Goal: Transaction & Acquisition: Purchase product/service

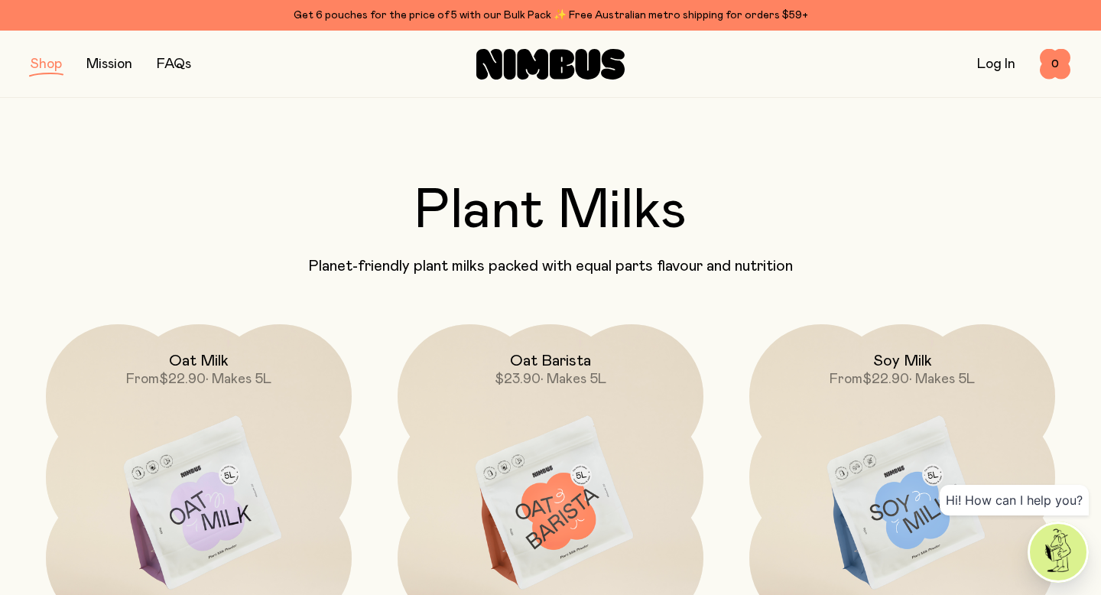
scroll to position [205, 0]
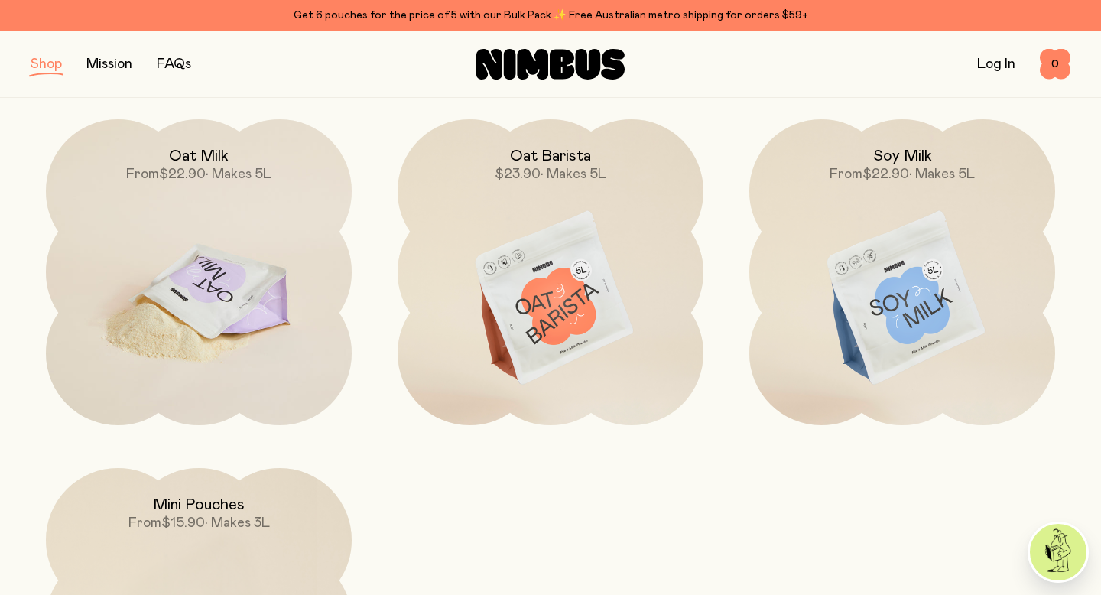
click at [275, 304] on img at bounding box center [199, 298] width 306 height 359
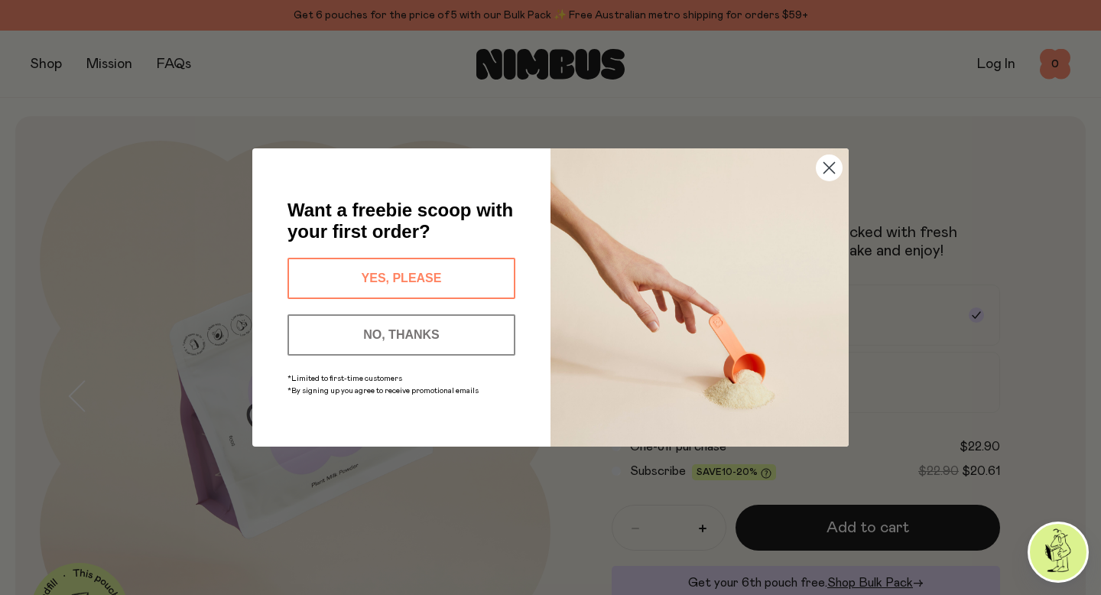
click at [384, 285] on button "YES, PLEASE" at bounding box center [401, 278] width 228 height 41
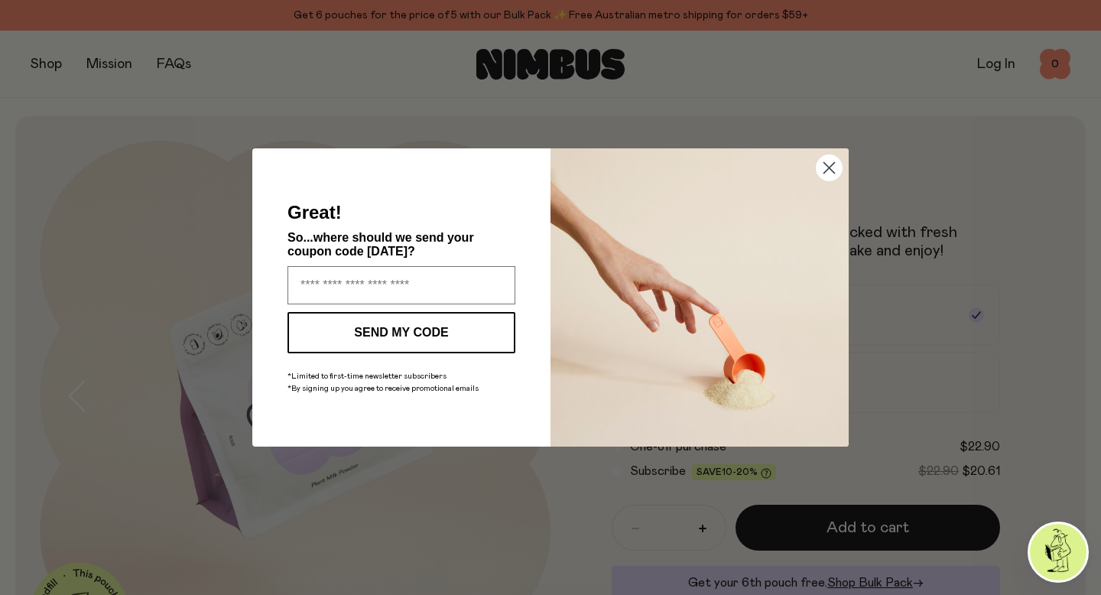
click at [833, 166] on circle "Close dialog" at bounding box center [828, 167] width 25 height 25
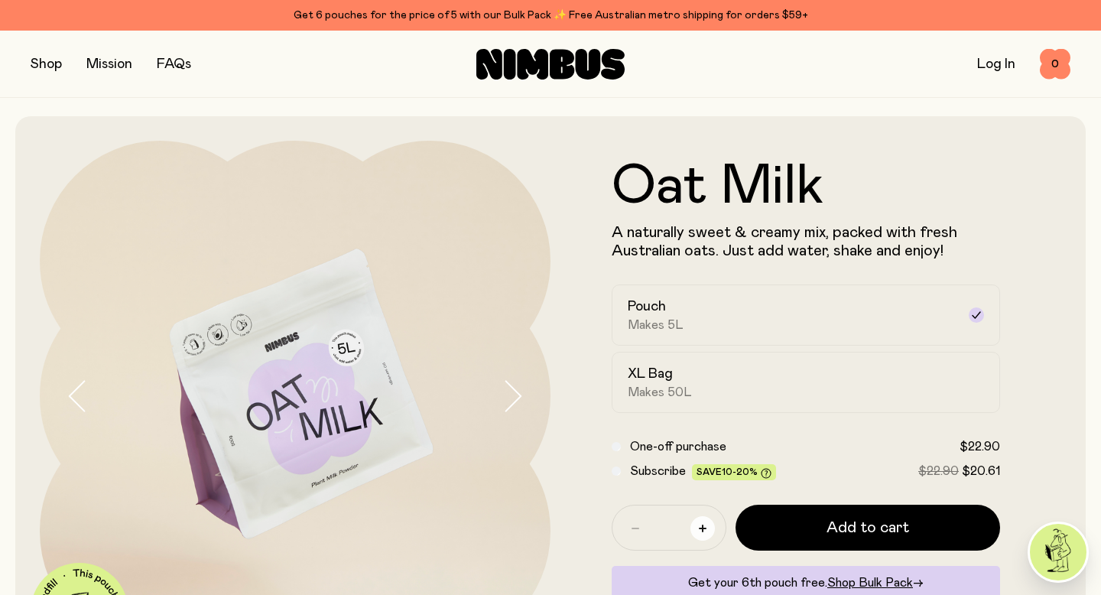
click at [701, 527] on icon "button" at bounding box center [703, 528] width 8 height 8
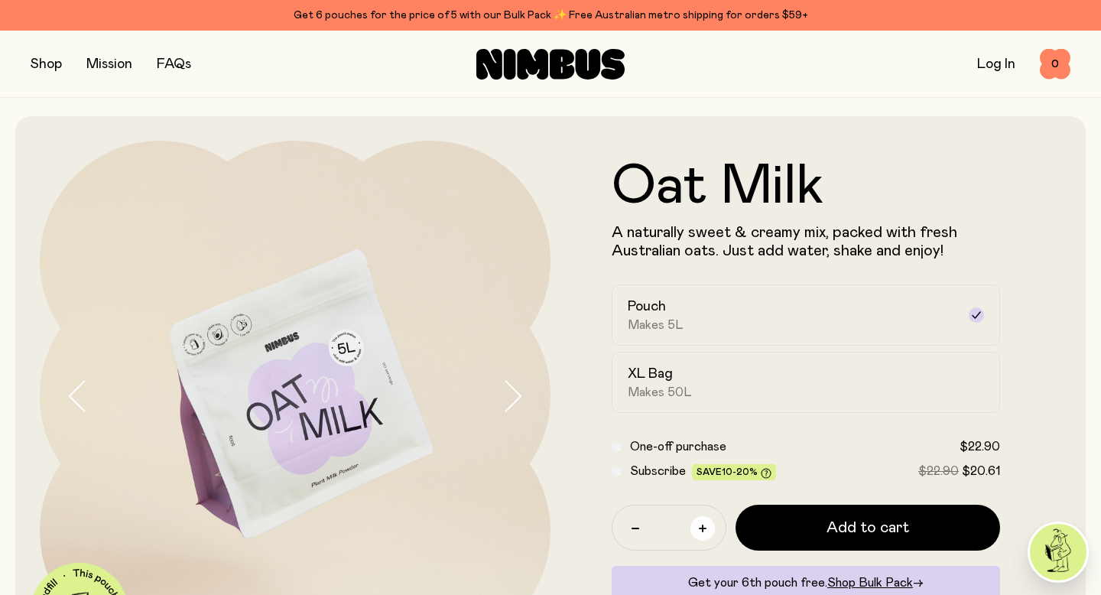
click at [701, 527] on icon "button" at bounding box center [703, 528] width 8 height 8
click at [635, 531] on icon "button" at bounding box center [635, 528] width 8 height 8
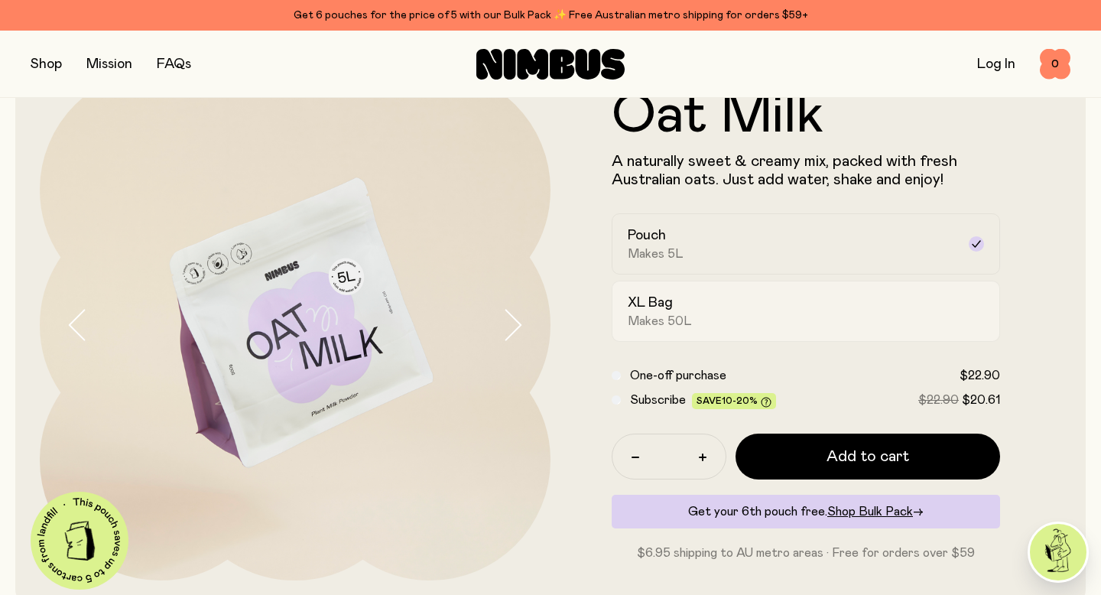
scroll to position [72, 0]
click at [646, 452] on button "button" at bounding box center [635, 456] width 24 height 24
click at [630, 455] on button "button" at bounding box center [635, 456] width 24 height 24
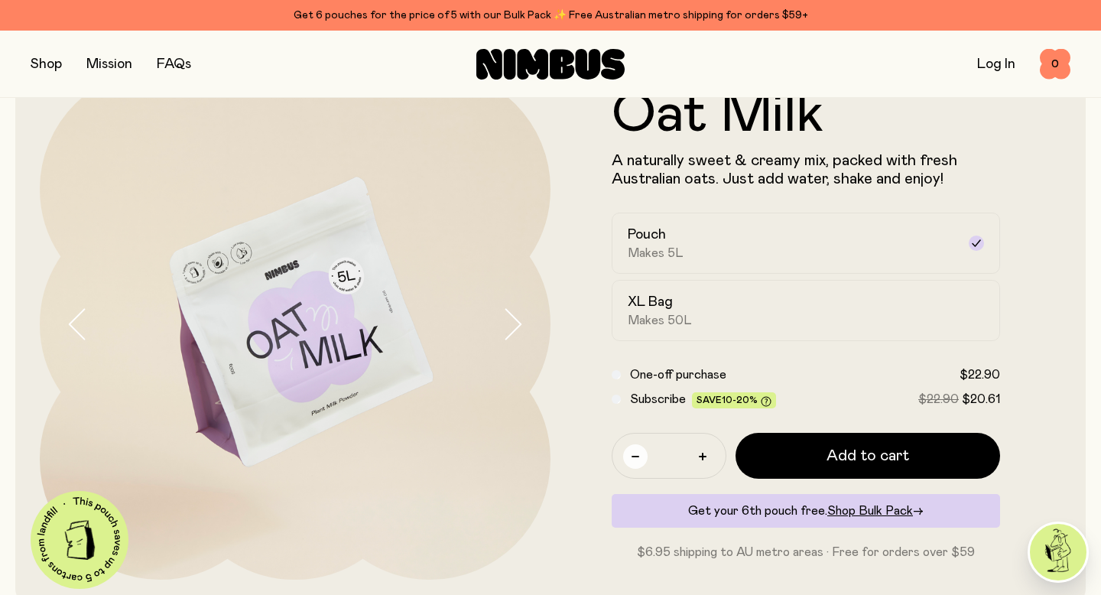
click at [630, 455] on button "button" at bounding box center [635, 456] width 24 height 24
click at [739, 294] on div "XL Bag Makes 50L" at bounding box center [792, 310] width 329 height 35
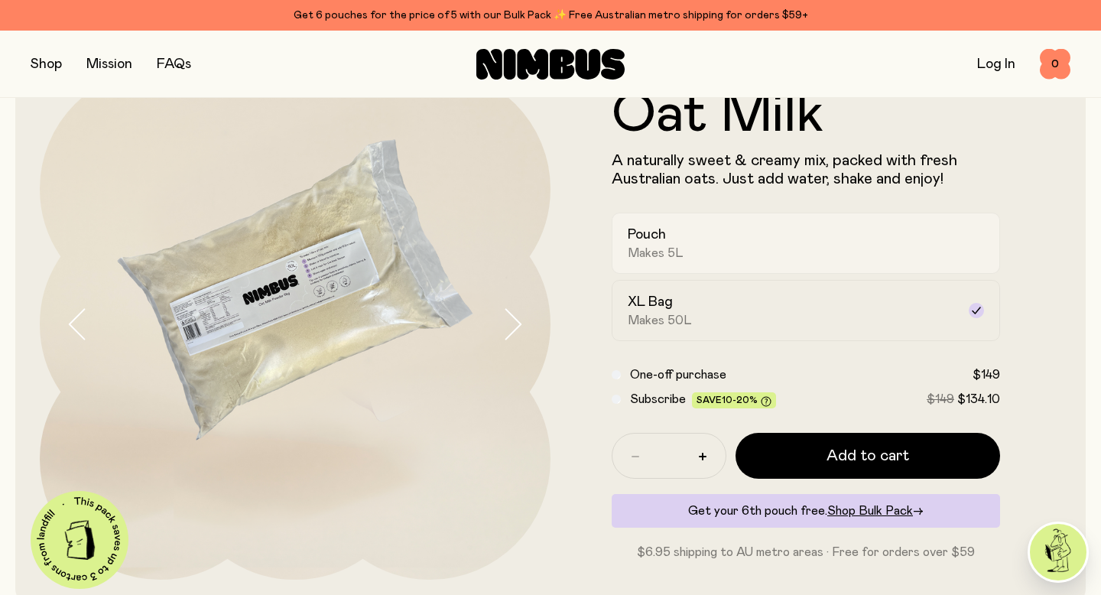
click at [763, 255] on div "Pouch Makes 5L" at bounding box center [792, 243] width 329 height 35
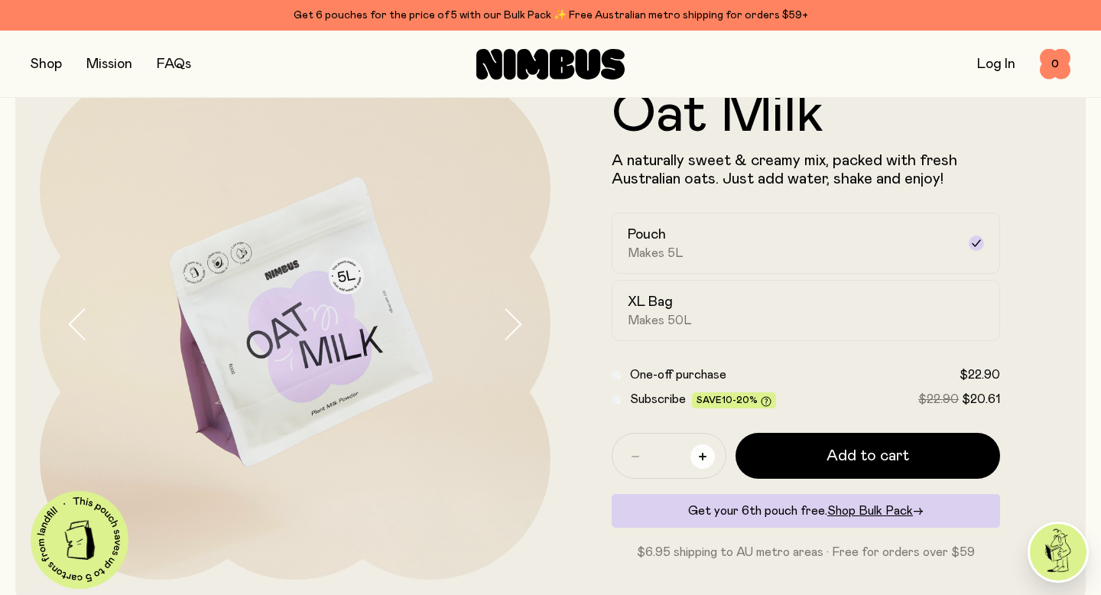
click at [705, 454] on icon "button" at bounding box center [703, 457] width 8 height 8
type input "*"
click at [849, 515] on span "Shop Bulk Pack" at bounding box center [870, 511] width 86 height 12
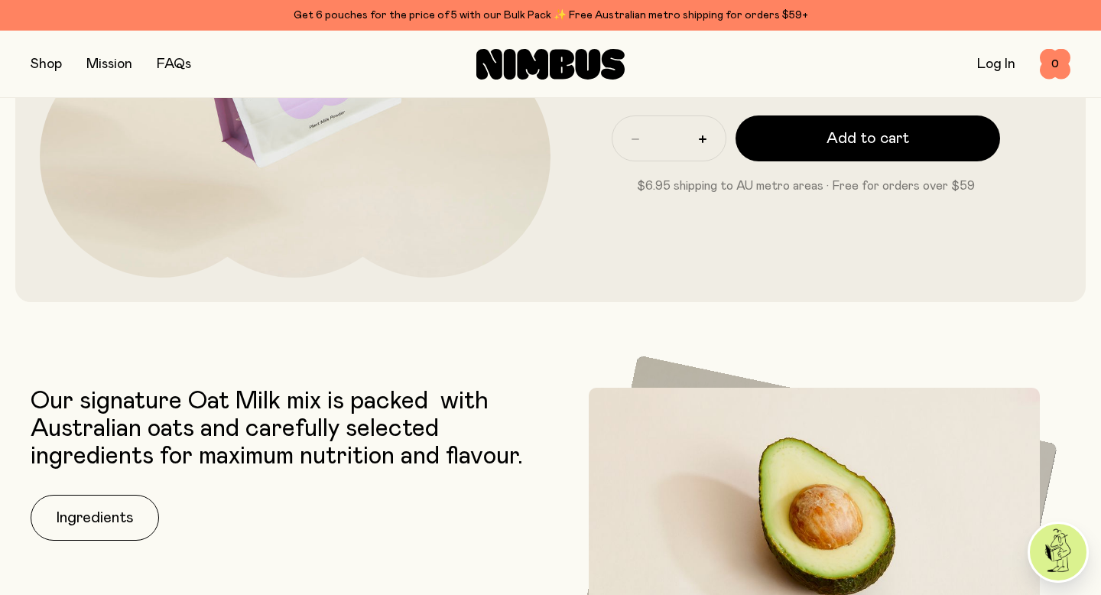
scroll to position [281, 0]
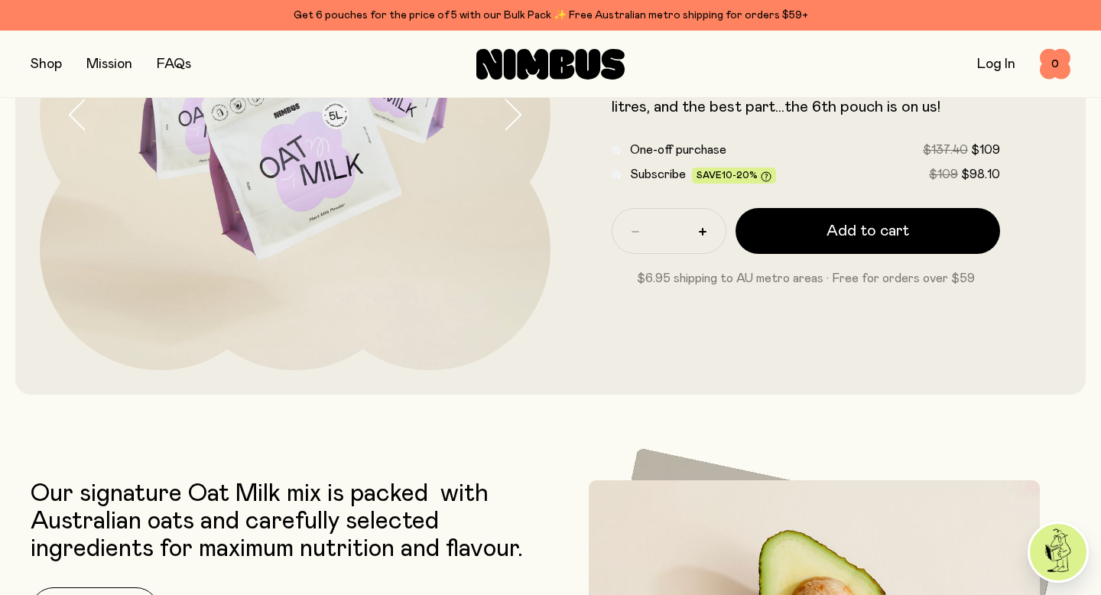
click at [57, 70] on button "button" at bounding box center [46, 64] width 31 height 21
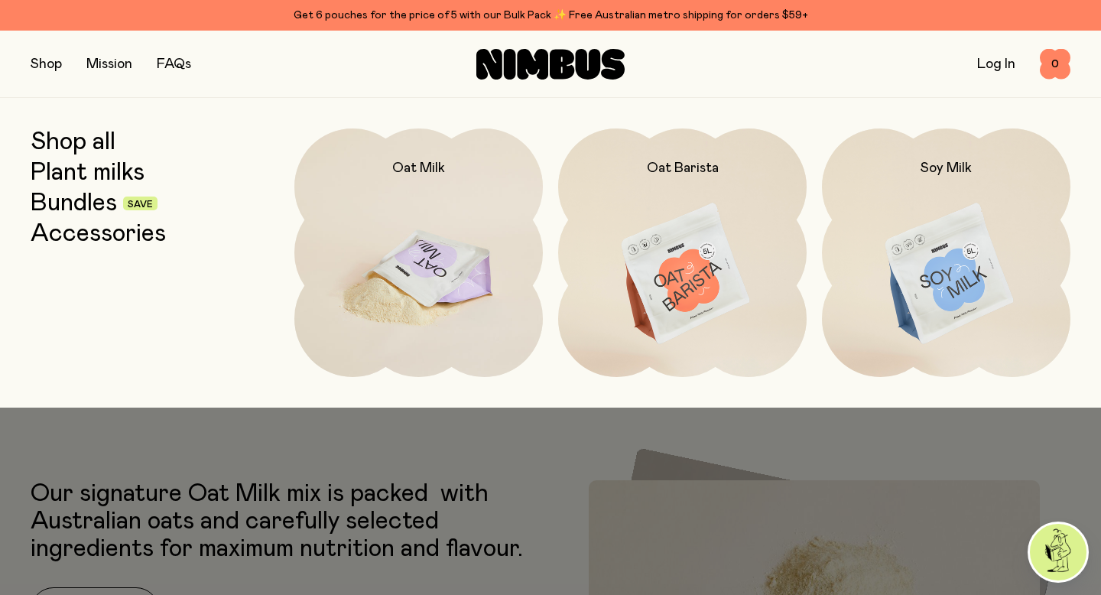
click at [403, 244] on img at bounding box center [418, 274] width 248 height 292
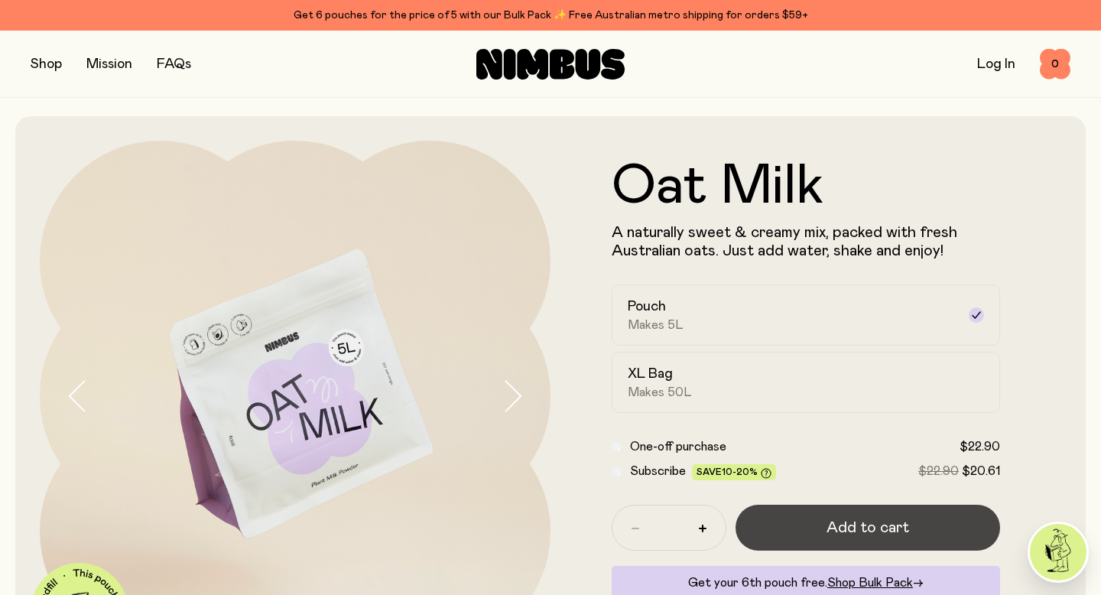
click at [816, 526] on button "Add to cart" at bounding box center [867, 528] width 265 height 46
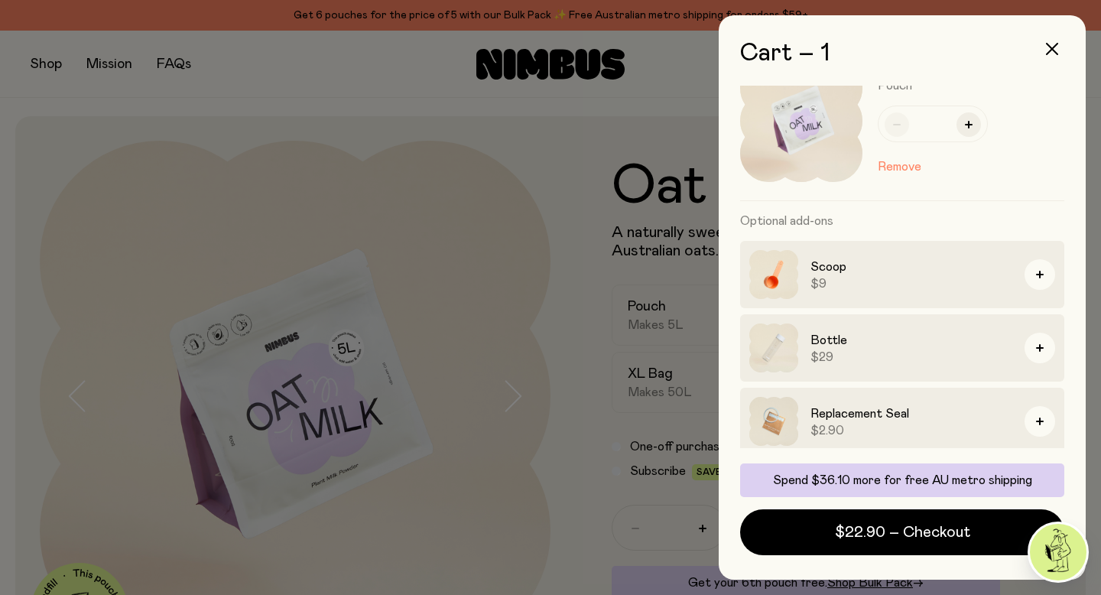
scroll to position [51, 0]
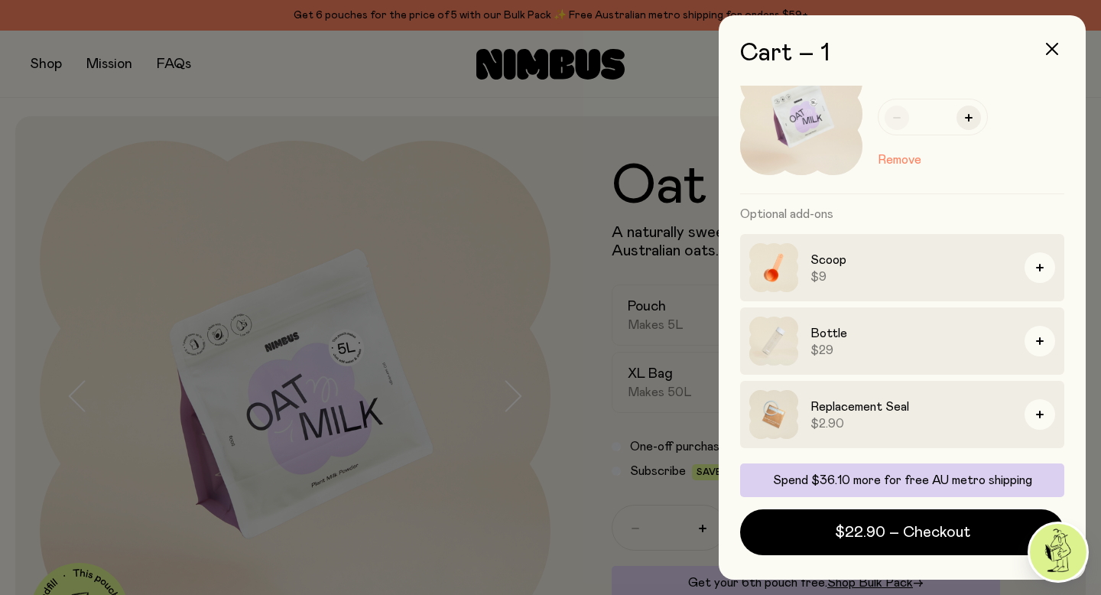
click at [404, 228] on div at bounding box center [550, 297] width 1101 height 595
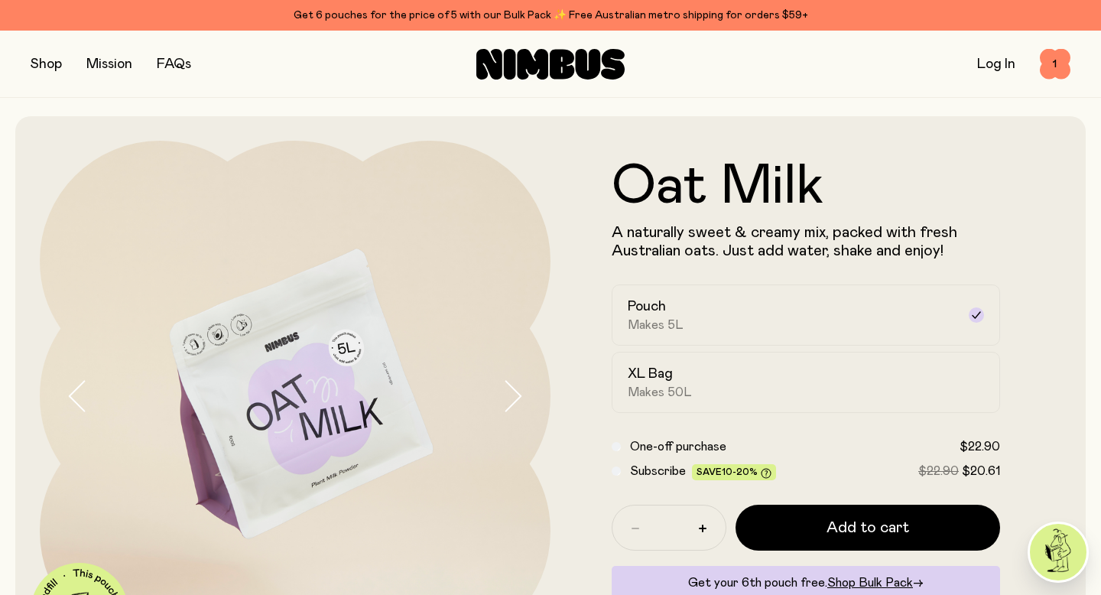
click at [54, 67] on button "button" at bounding box center [46, 64] width 31 height 21
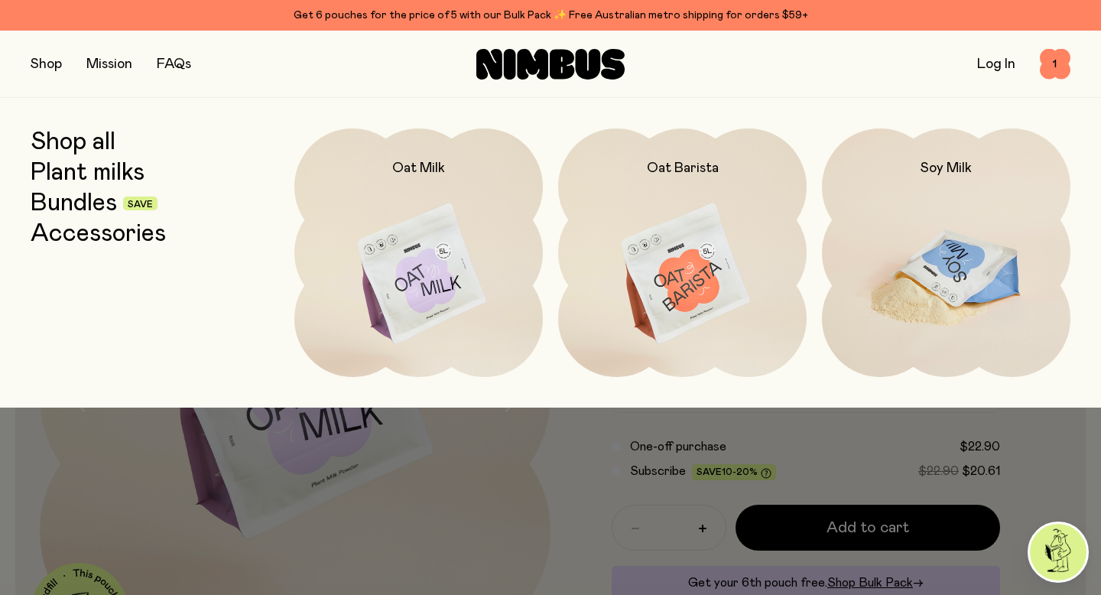
click at [950, 240] on img at bounding box center [946, 274] width 248 height 292
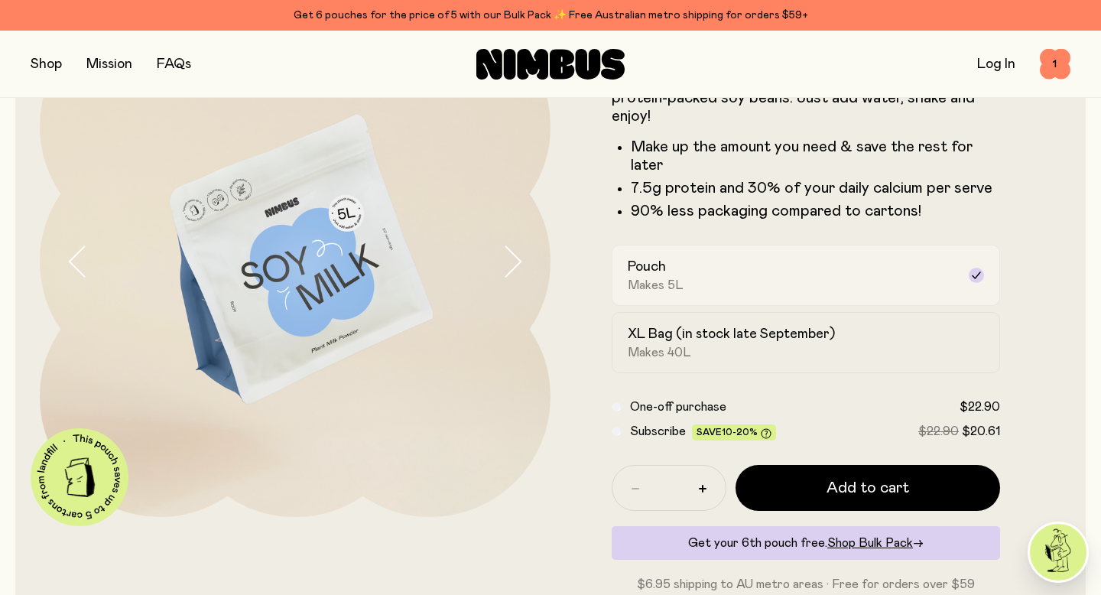
scroll to position [138, 0]
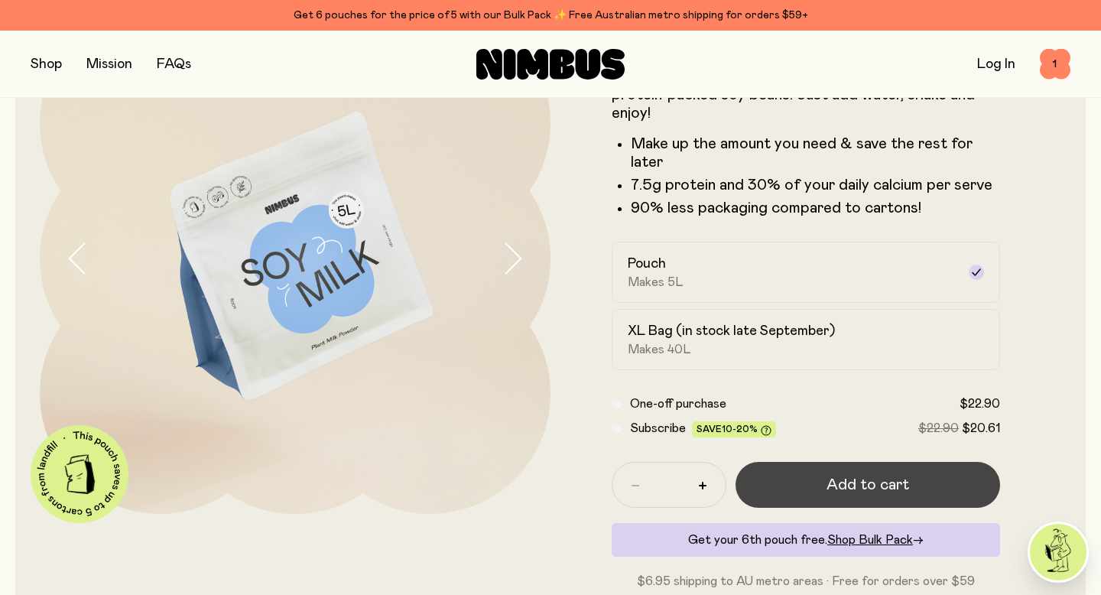
click at [824, 493] on button "Add to cart" at bounding box center [867, 485] width 265 height 46
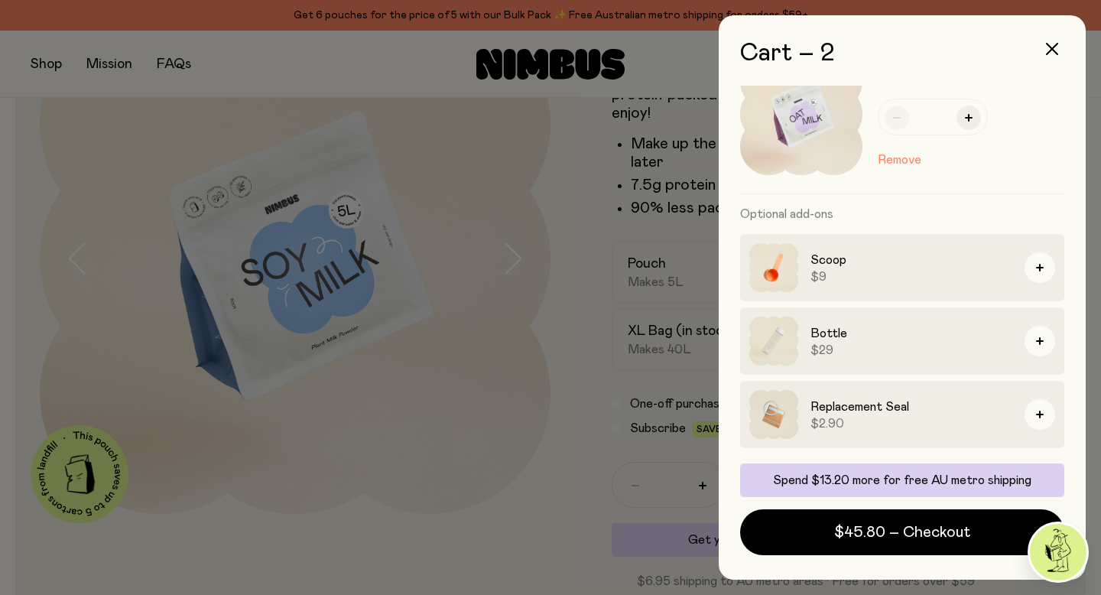
scroll to position [0, 0]
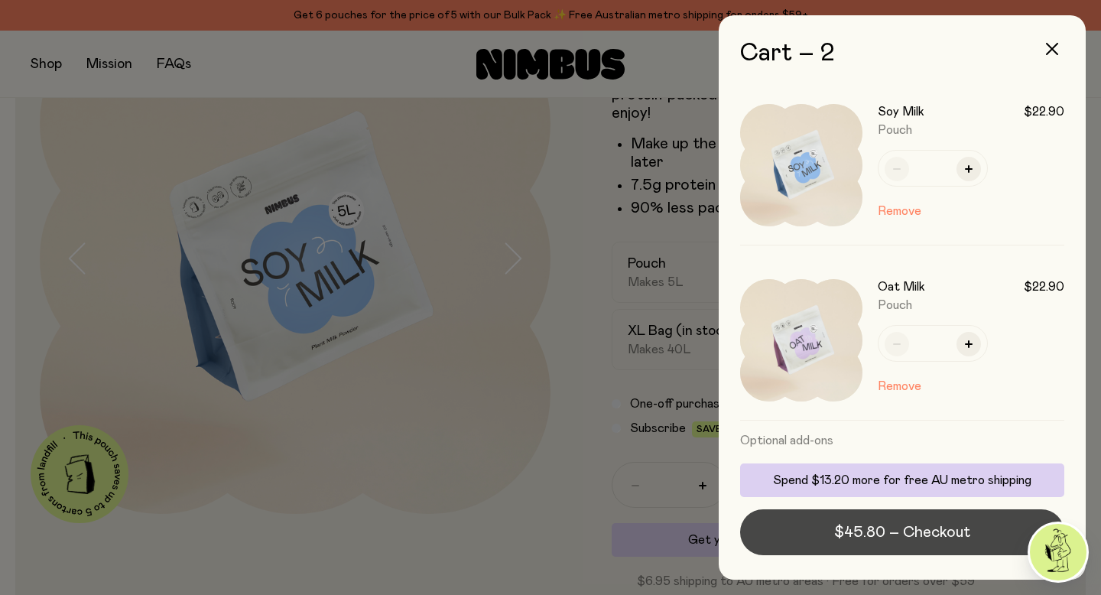
click at [868, 531] on span "$45.80 – Checkout" at bounding box center [902, 531] width 136 height 21
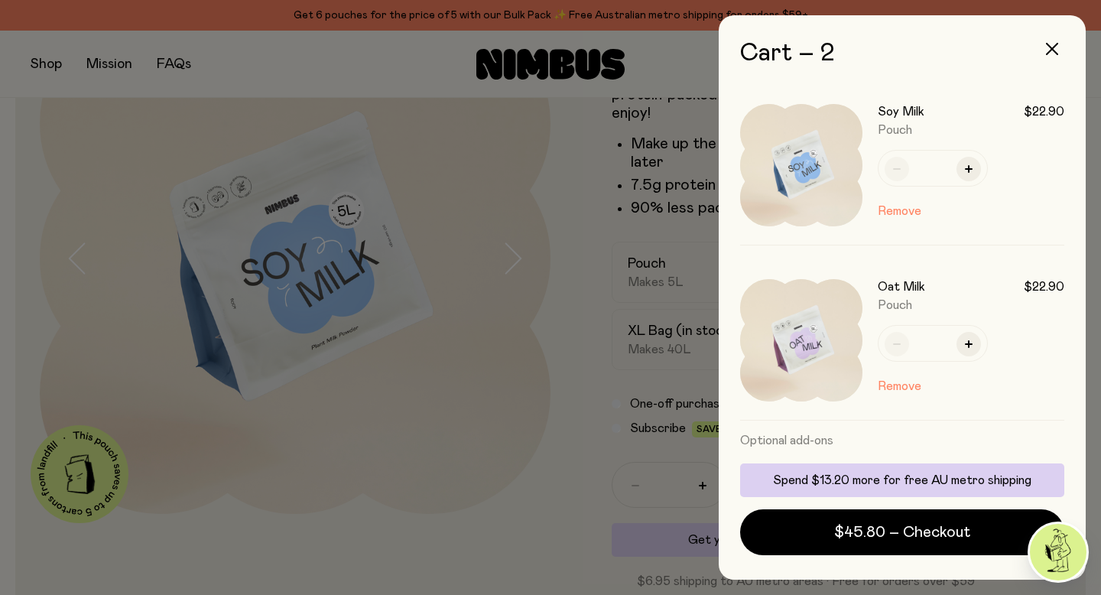
click at [50, 67] on div at bounding box center [550, 297] width 1101 height 595
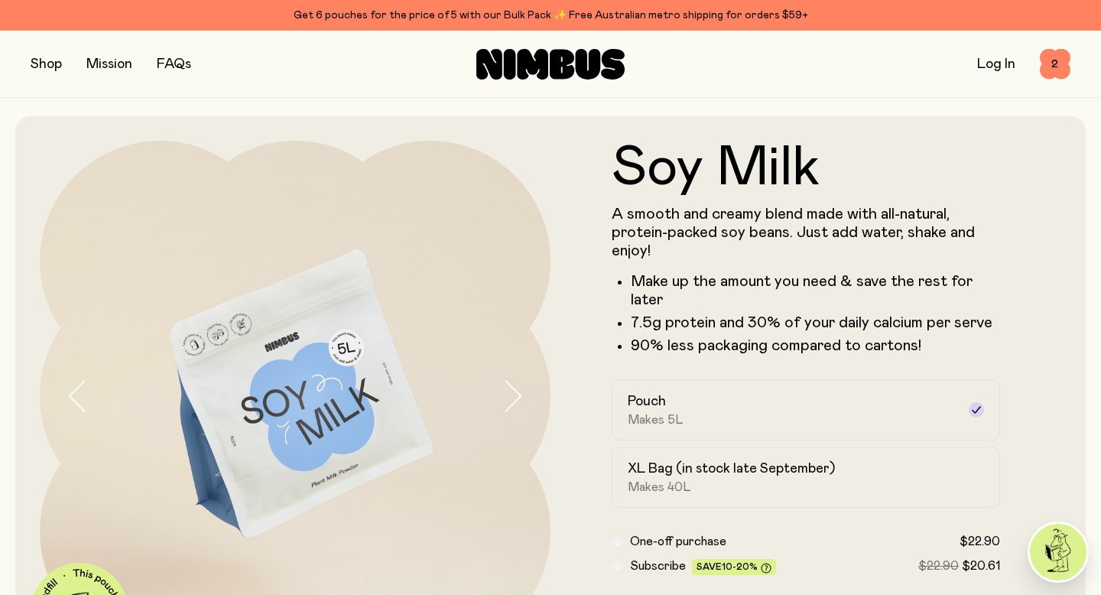
scroll to position [138, 0]
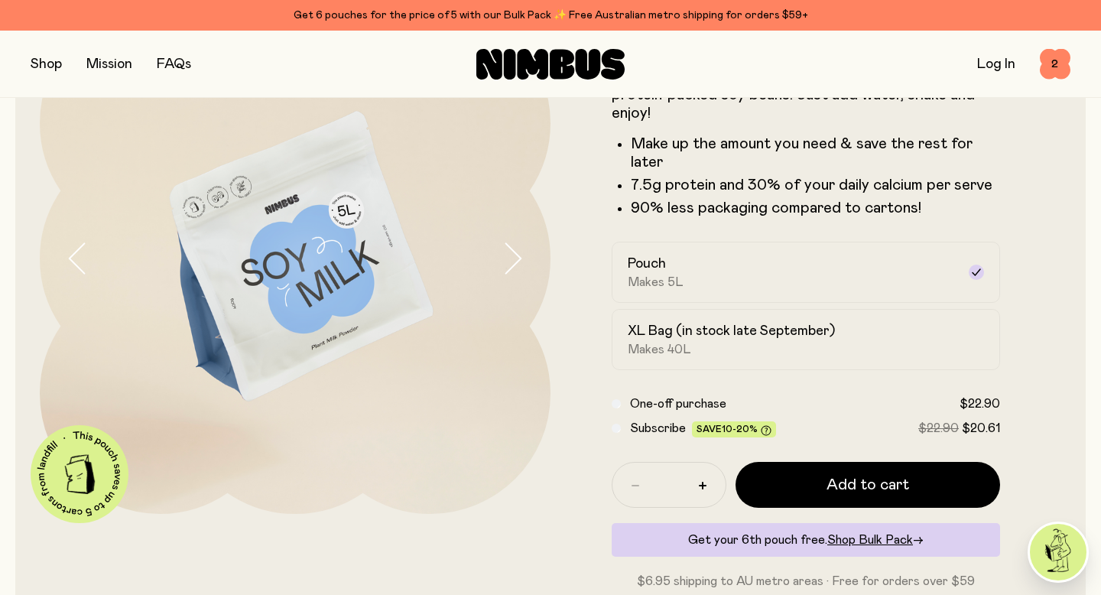
click at [50, 67] on button "button" at bounding box center [46, 64] width 31 height 21
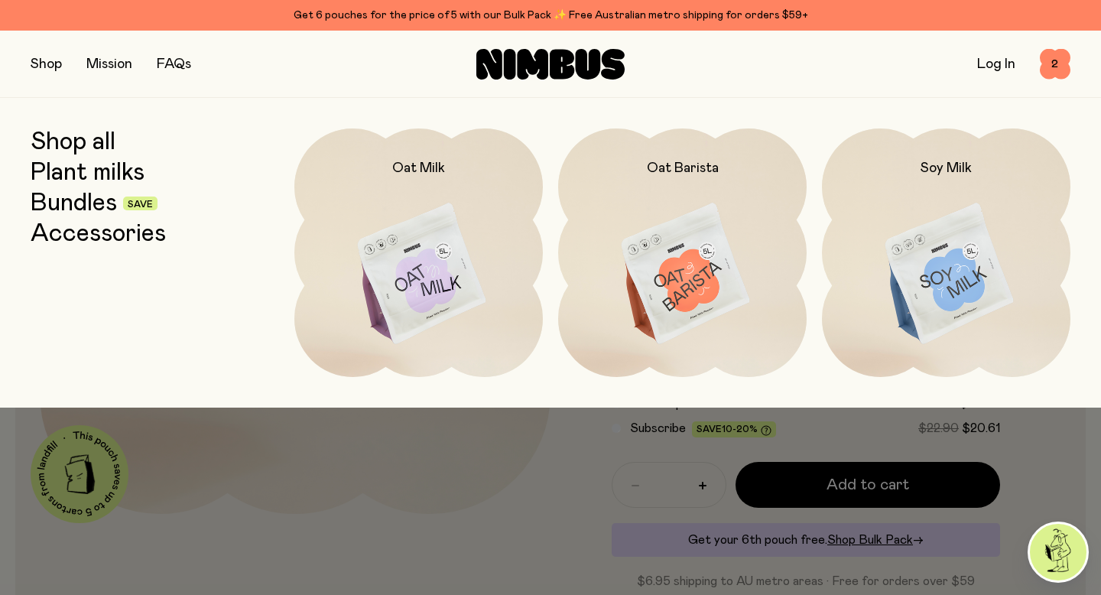
click at [96, 143] on link "Shop all" at bounding box center [73, 142] width 85 height 28
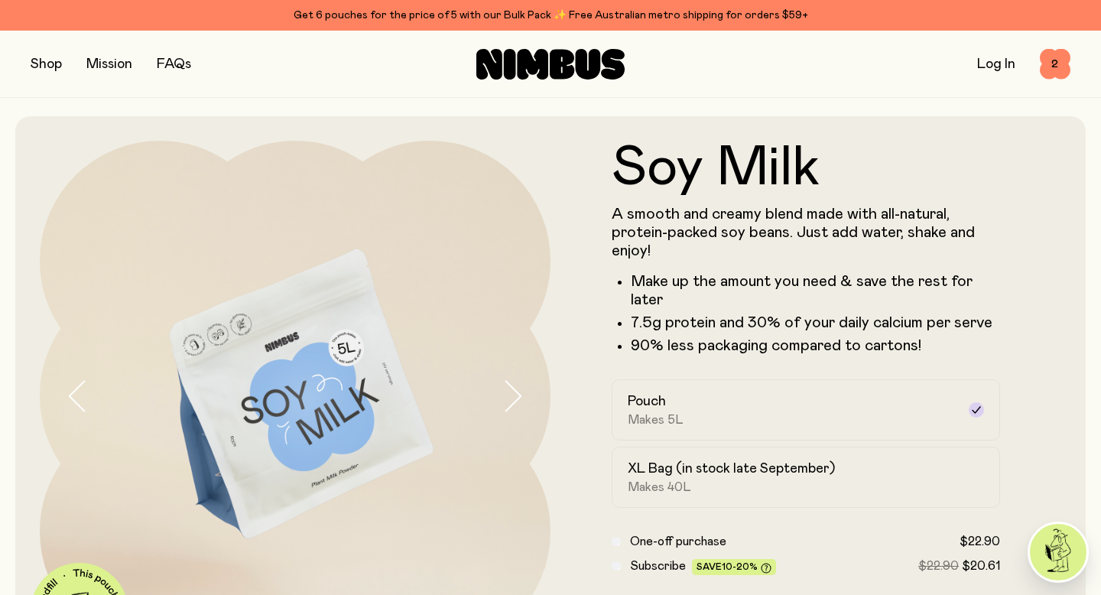
click at [50, 54] on button "button" at bounding box center [46, 64] width 31 height 21
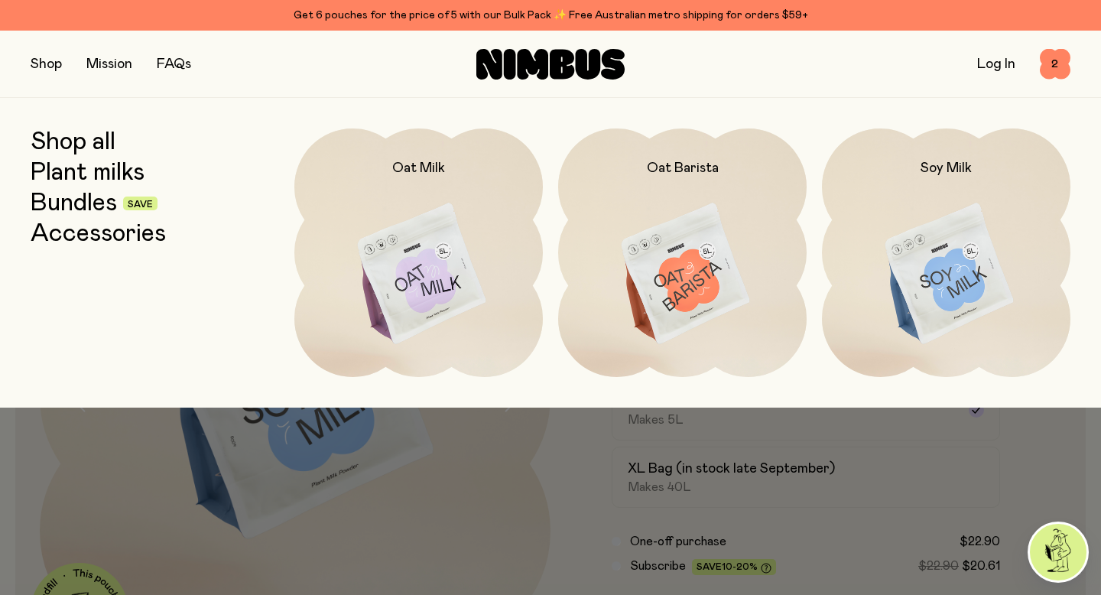
click at [69, 142] on link "Shop all" at bounding box center [73, 142] width 85 height 28
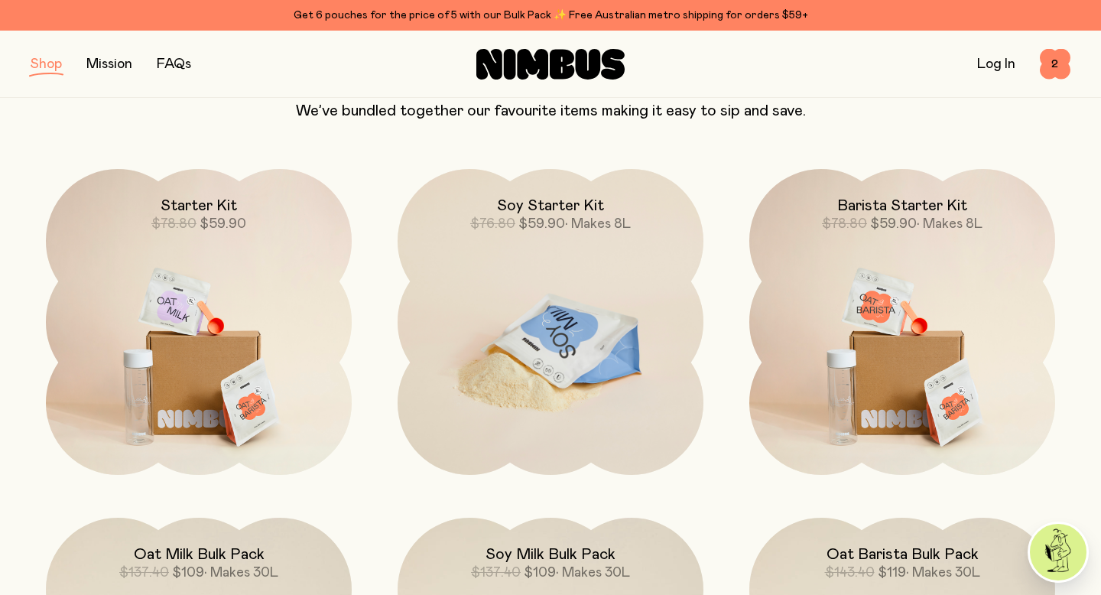
scroll to position [1026, 0]
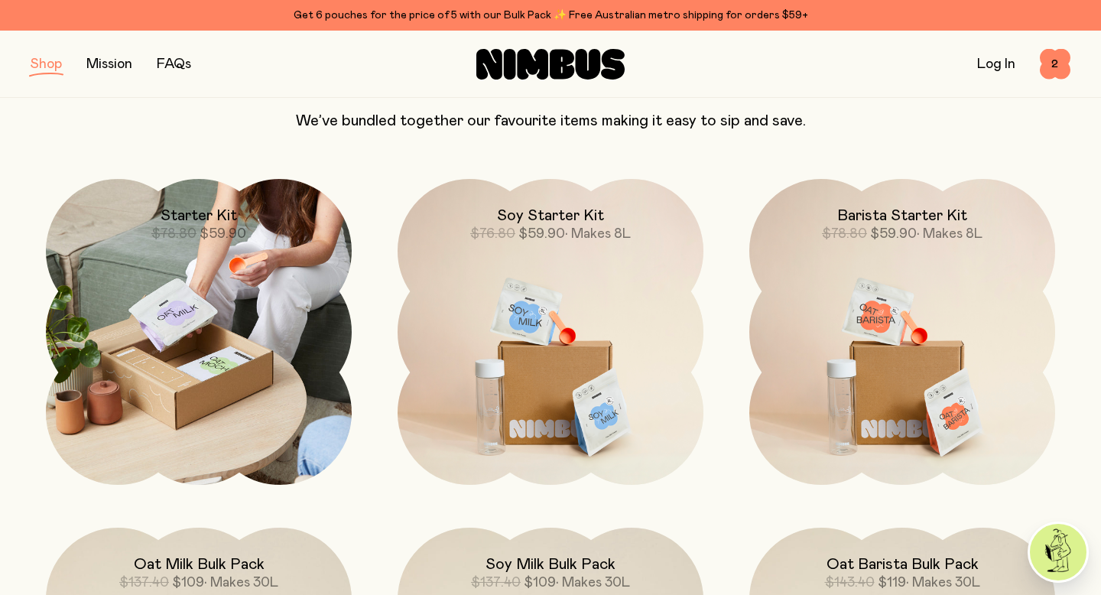
click at [178, 296] on img at bounding box center [199, 332] width 306 height 306
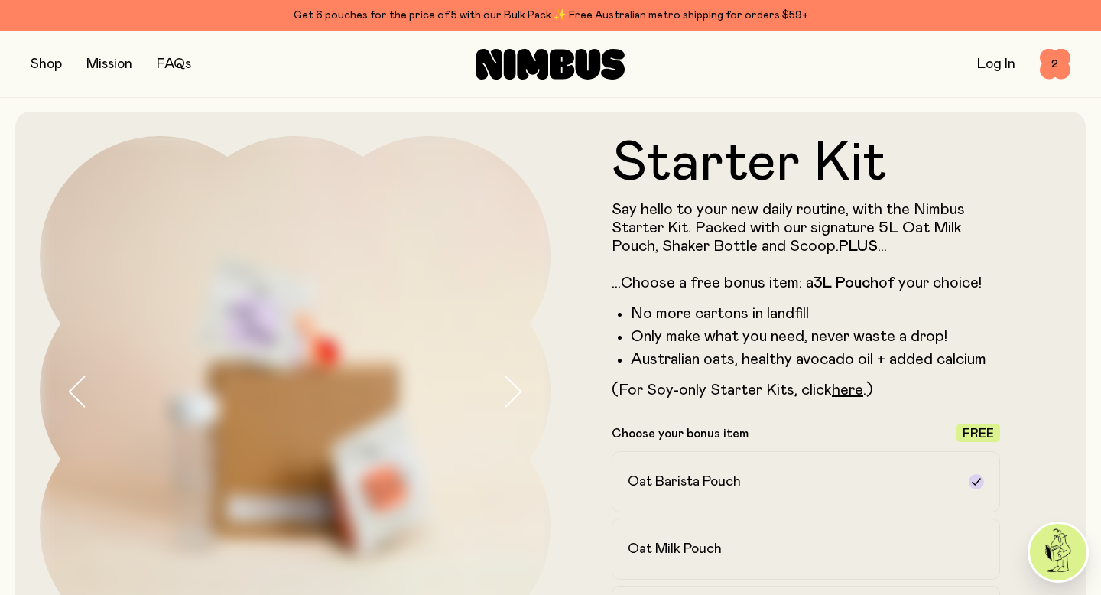
scroll to position [2, 0]
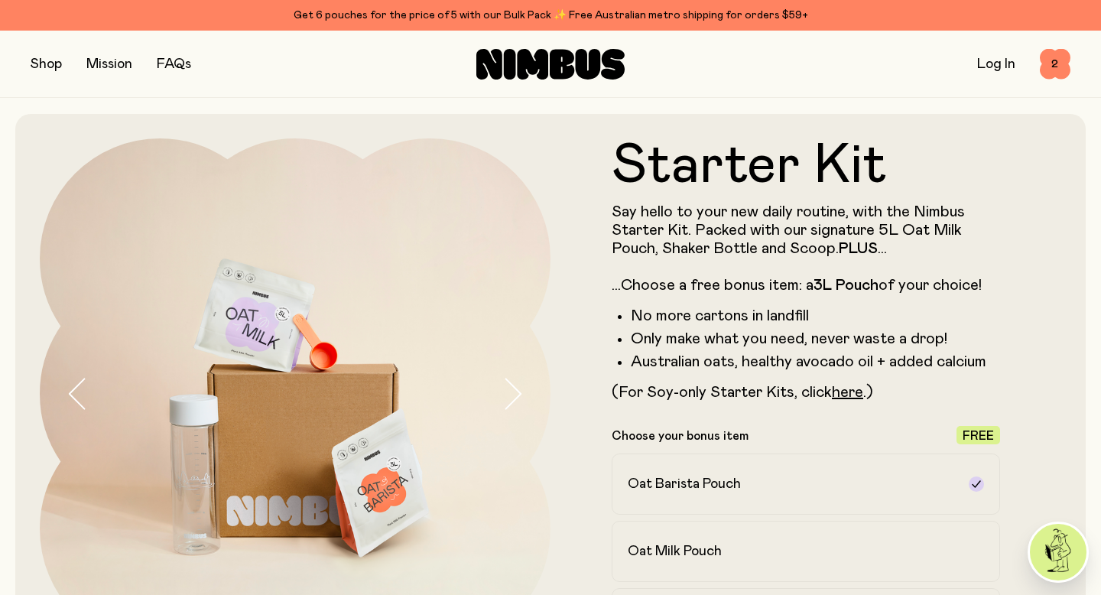
click at [496, 402] on img at bounding box center [295, 393] width 511 height 511
click at [514, 402] on icon "button" at bounding box center [512, 394] width 21 height 32
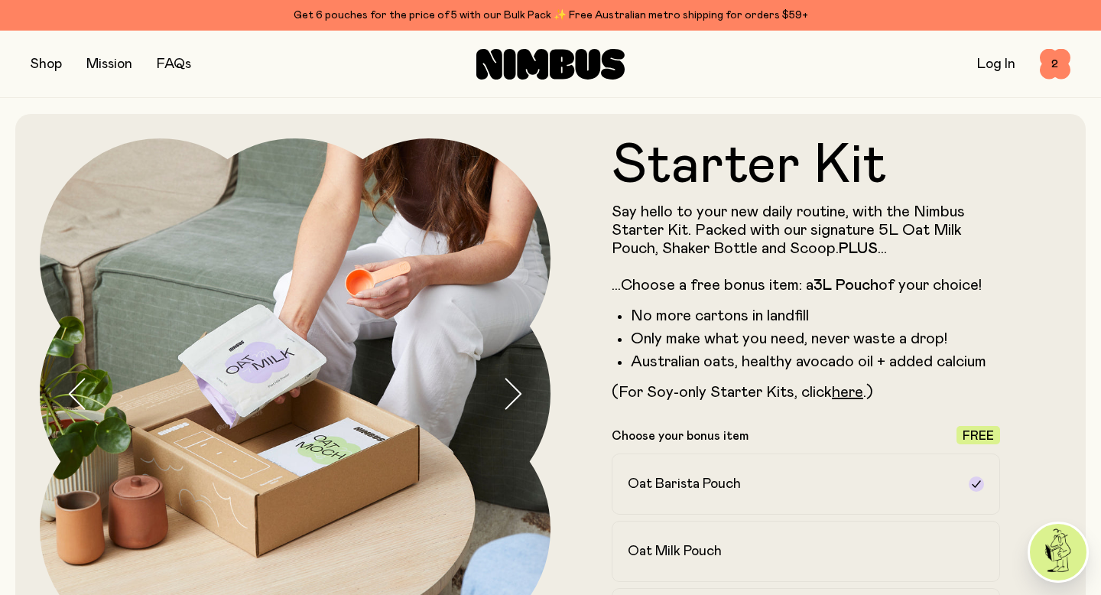
click at [514, 402] on icon "button" at bounding box center [512, 394] width 21 height 32
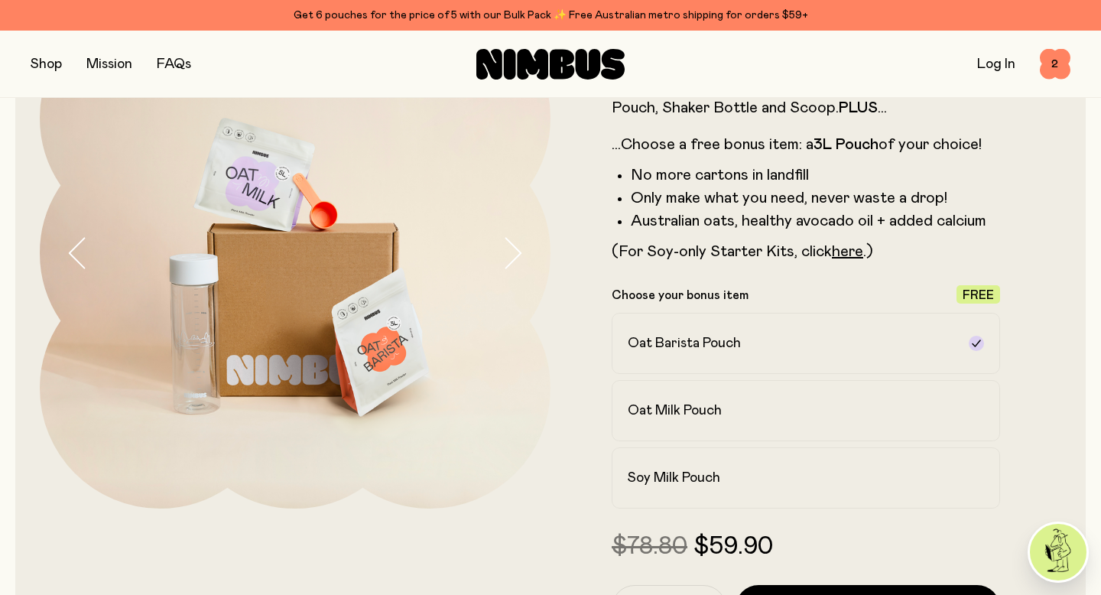
scroll to position [177, 0]
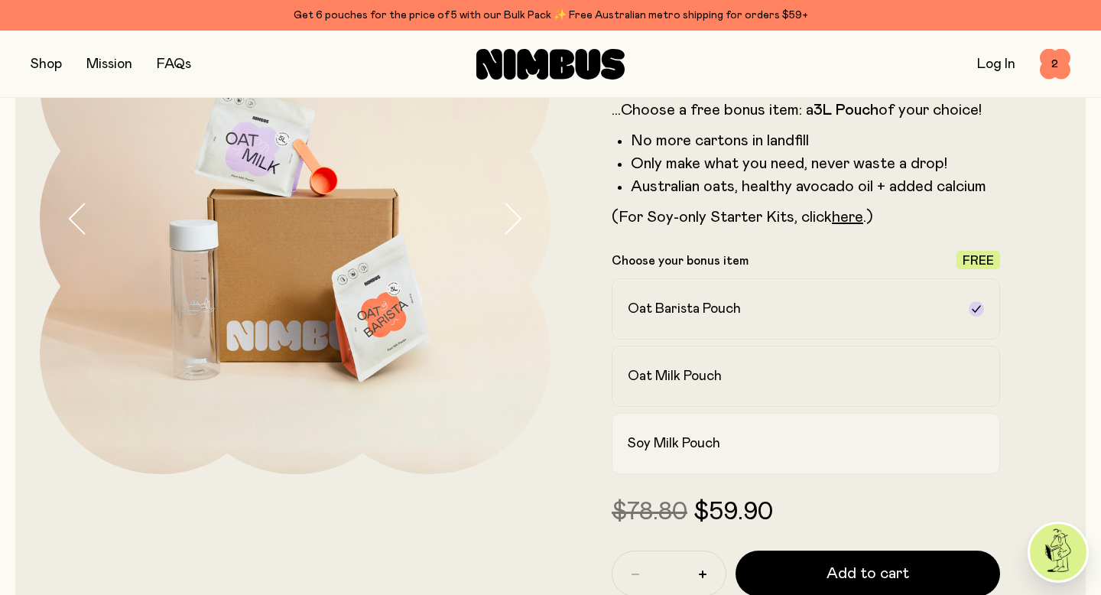
click at [714, 467] on label "Soy Milk Pouch" at bounding box center [806, 443] width 388 height 61
click at [1053, 60] on span "2" at bounding box center [1055, 64] width 31 height 31
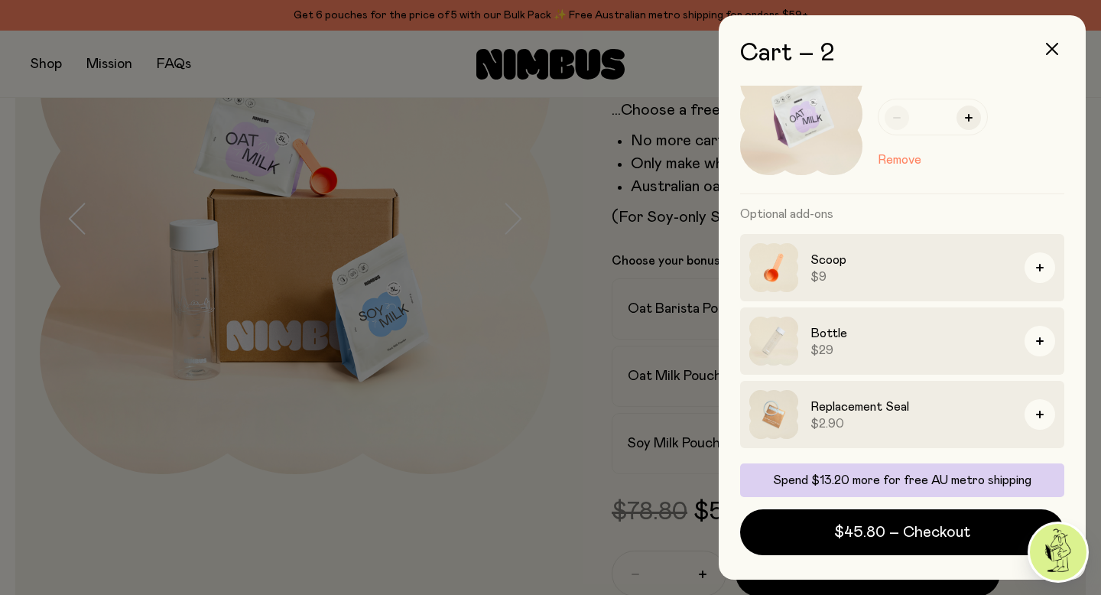
scroll to position [226, 0]
click at [541, 558] on div at bounding box center [550, 297] width 1101 height 595
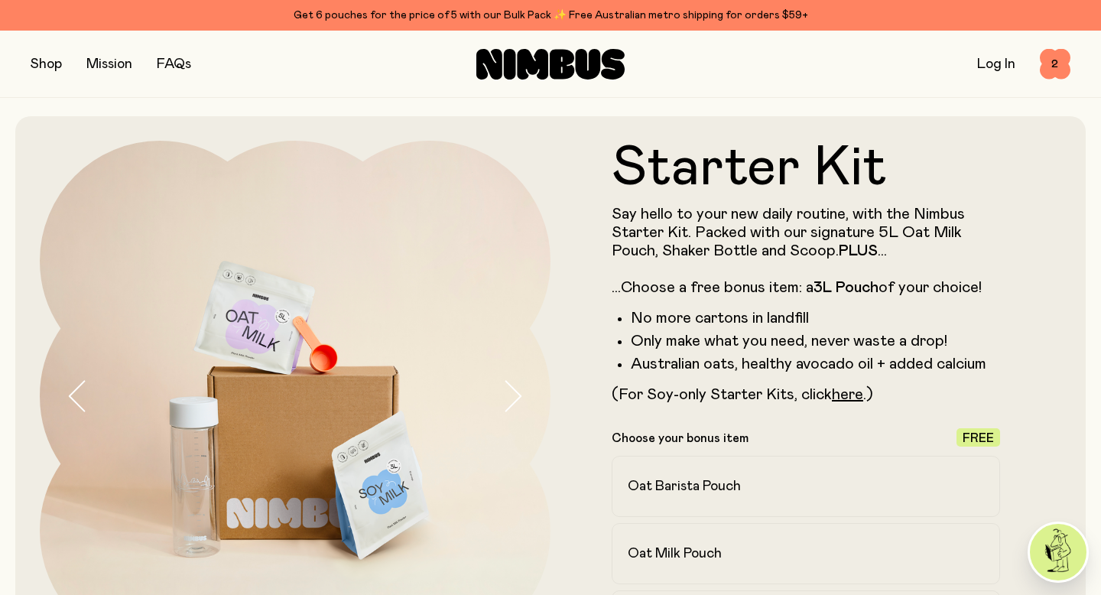
scroll to position [177, 0]
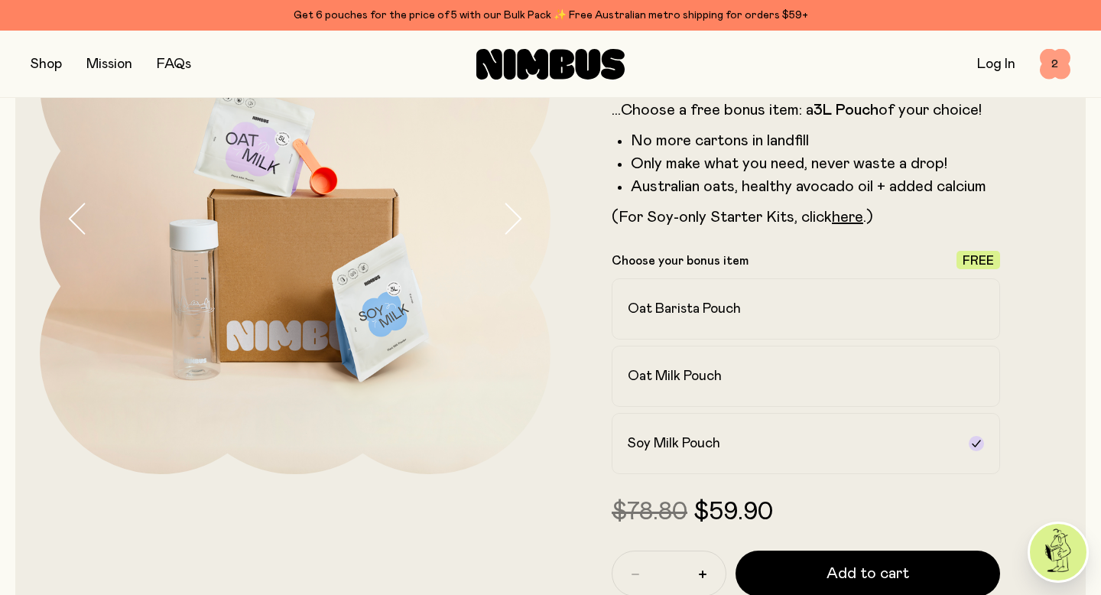
click at [1057, 68] on span "2" at bounding box center [1055, 64] width 31 height 31
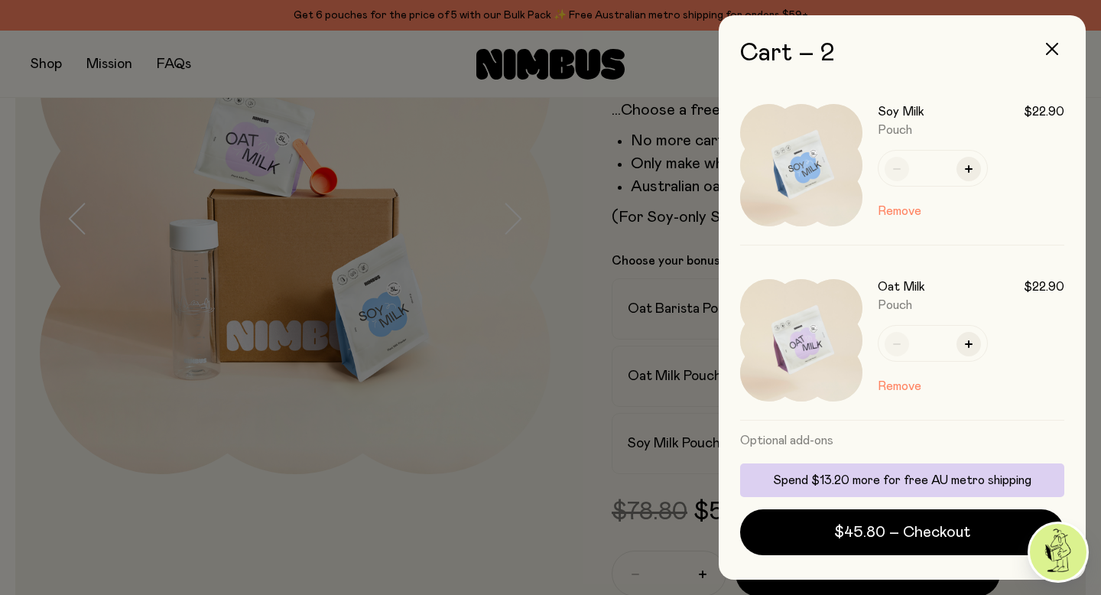
scroll to position [0, 0]
click at [1050, 51] on icon "button" at bounding box center [1052, 49] width 12 height 12
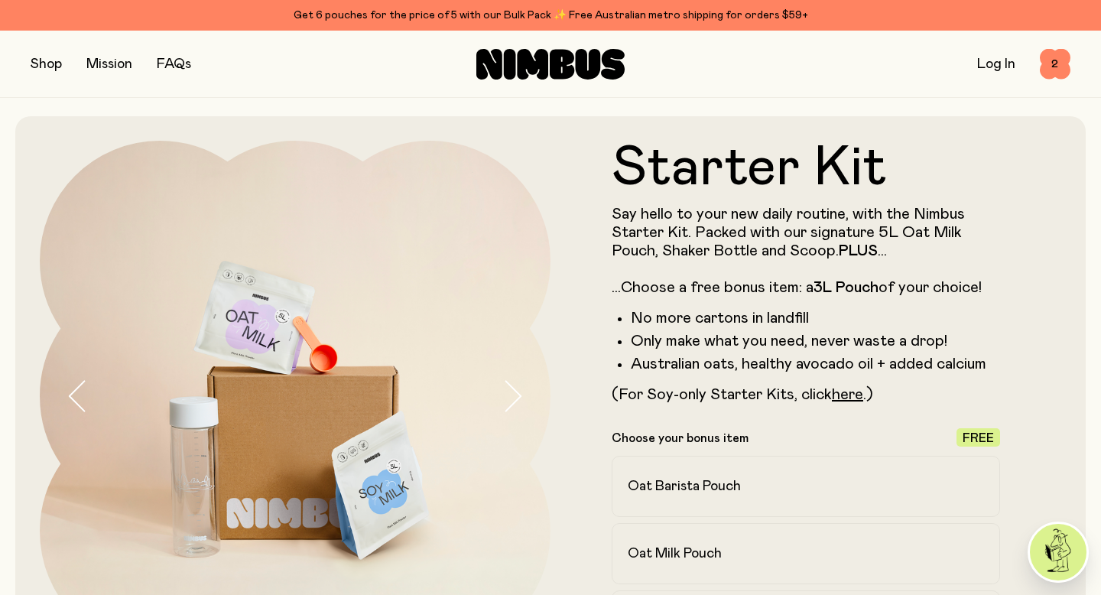
scroll to position [177, 0]
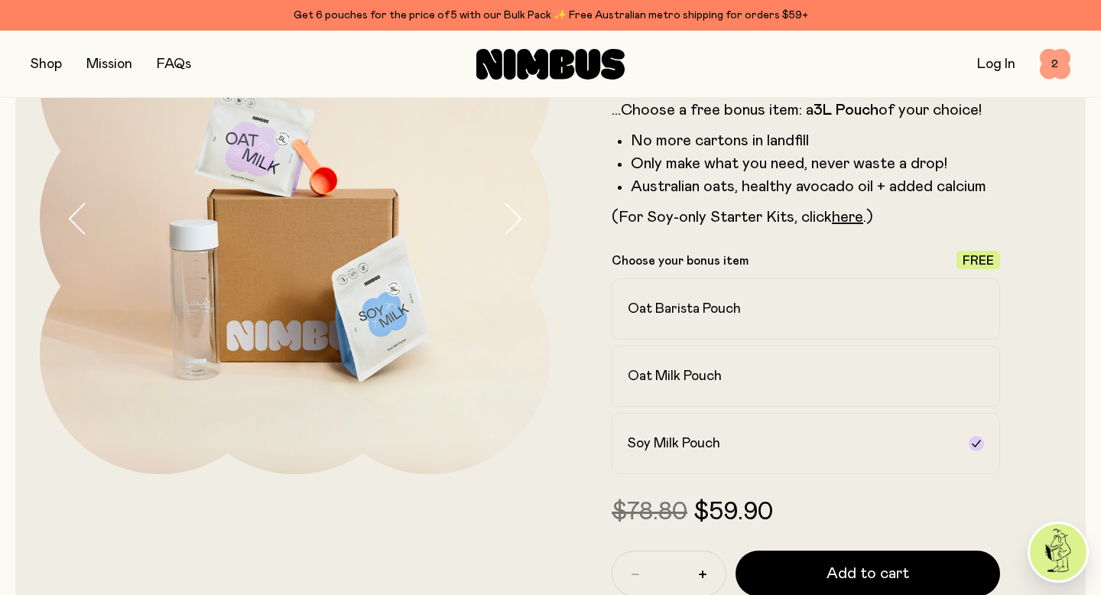
click at [1059, 71] on span "2" at bounding box center [1055, 64] width 31 height 31
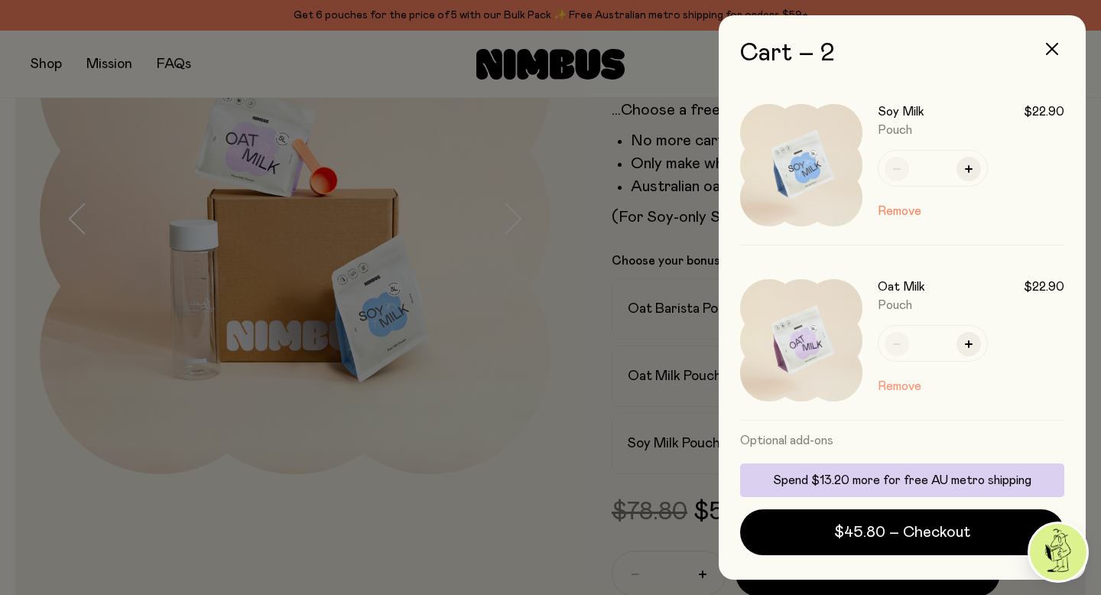
click at [888, 381] on button "Remove" at bounding box center [900, 386] width 44 height 18
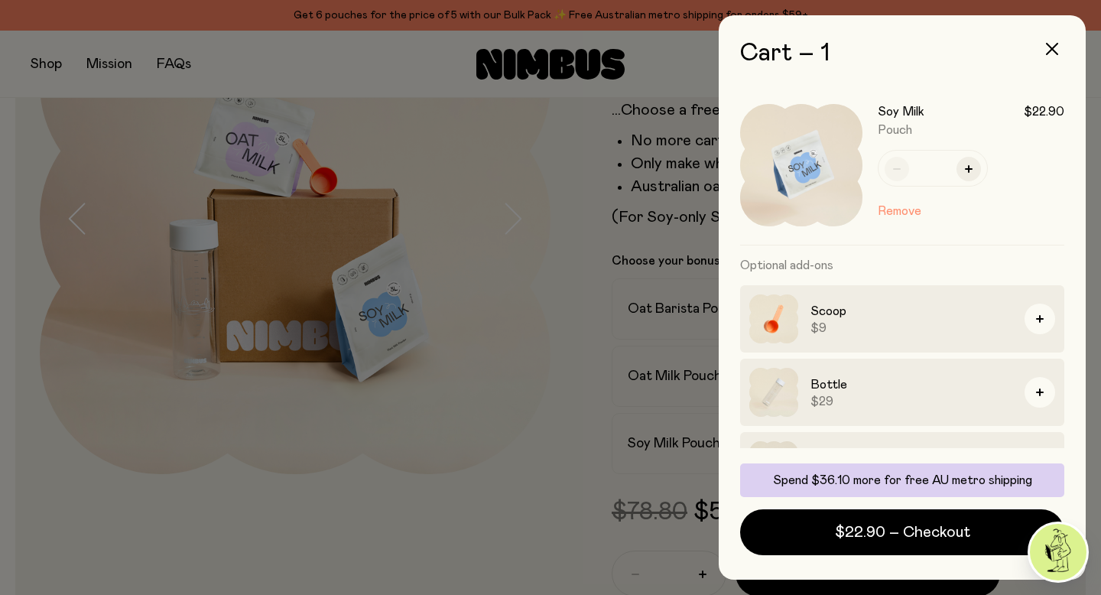
click at [893, 213] on button "Remove" at bounding box center [900, 211] width 44 height 18
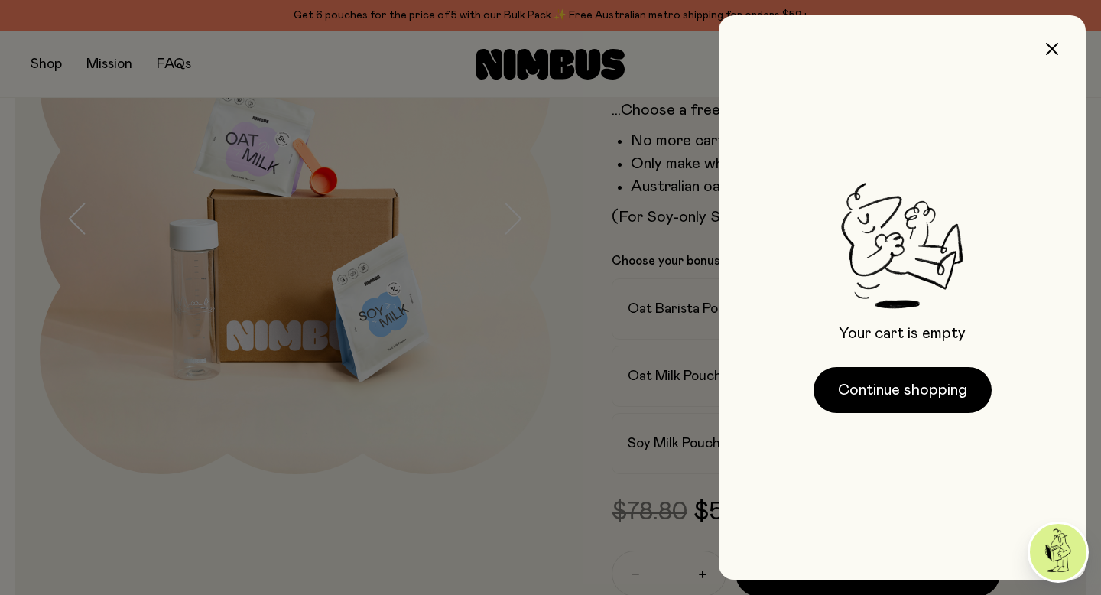
click at [67, 73] on div at bounding box center [550, 297] width 1101 height 595
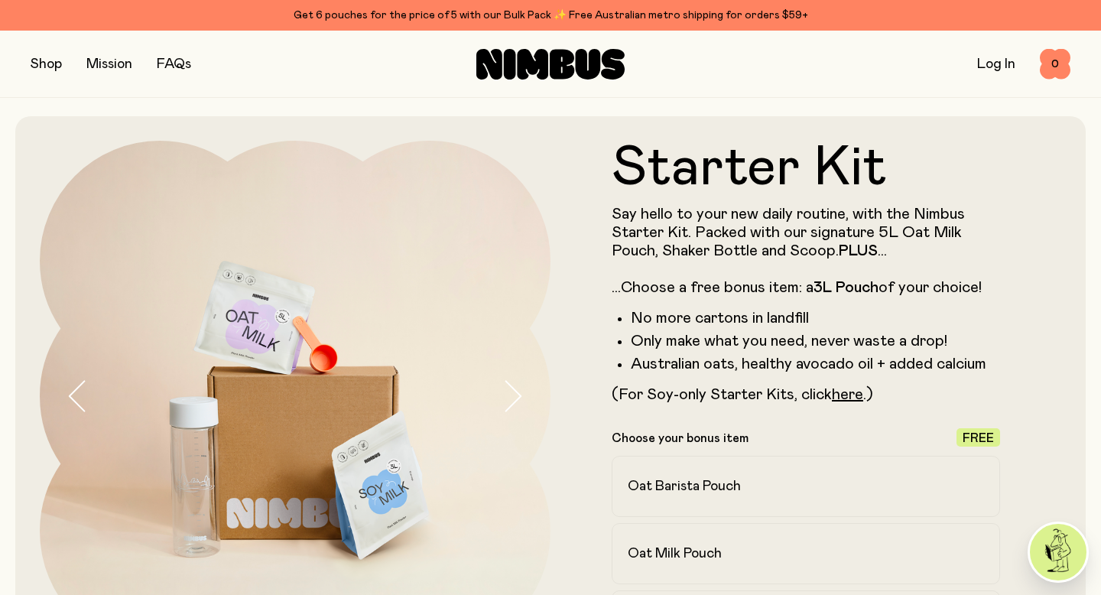
scroll to position [177, 0]
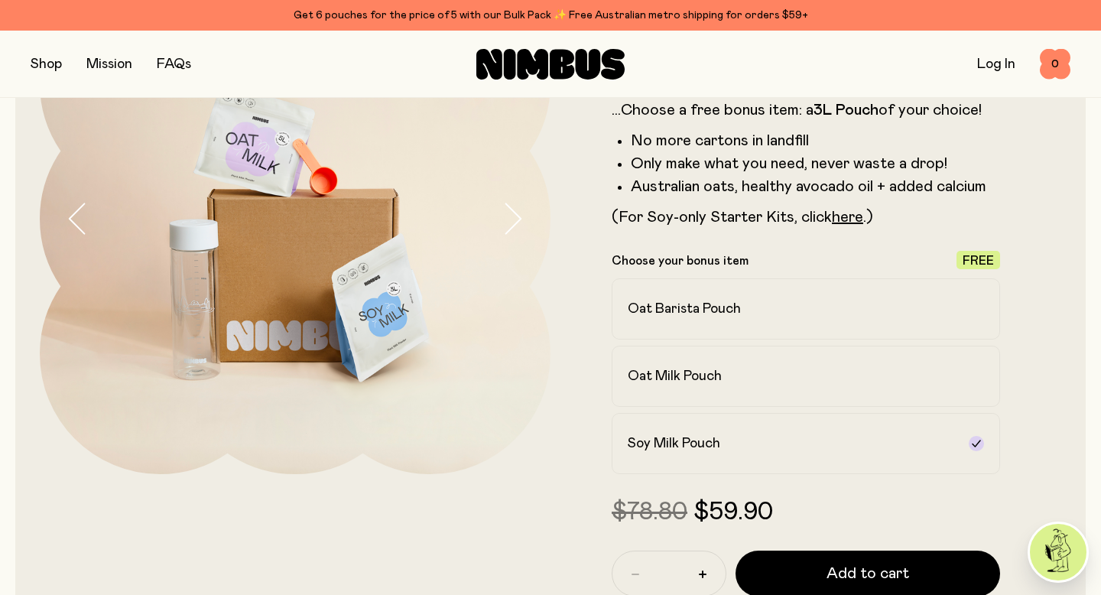
click at [50, 70] on button "button" at bounding box center [46, 64] width 31 height 21
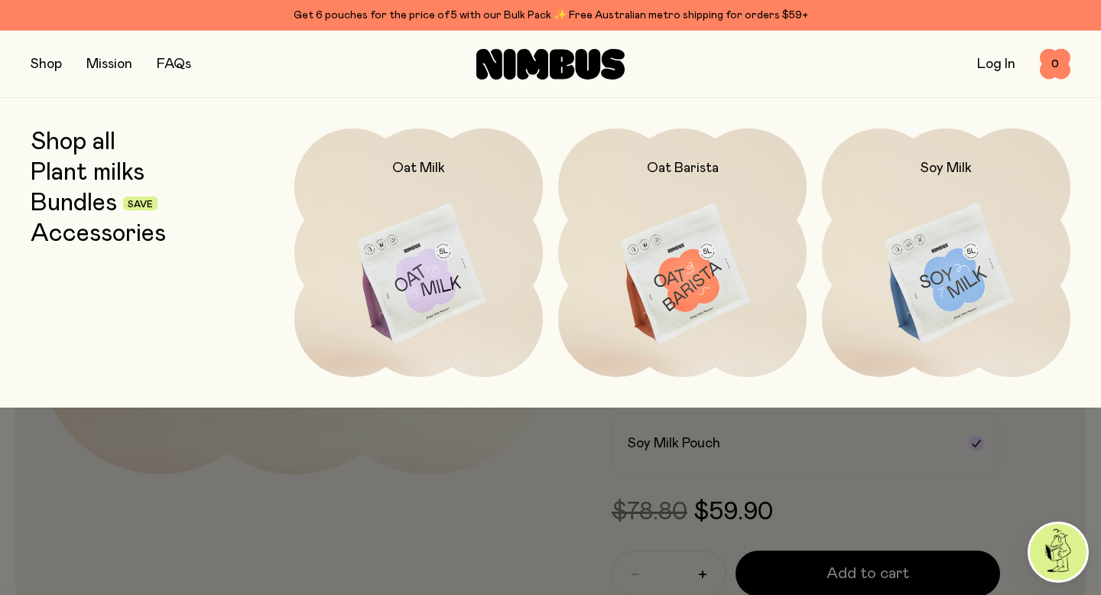
click at [99, 145] on link "Shop all" at bounding box center [73, 142] width 85 height 28
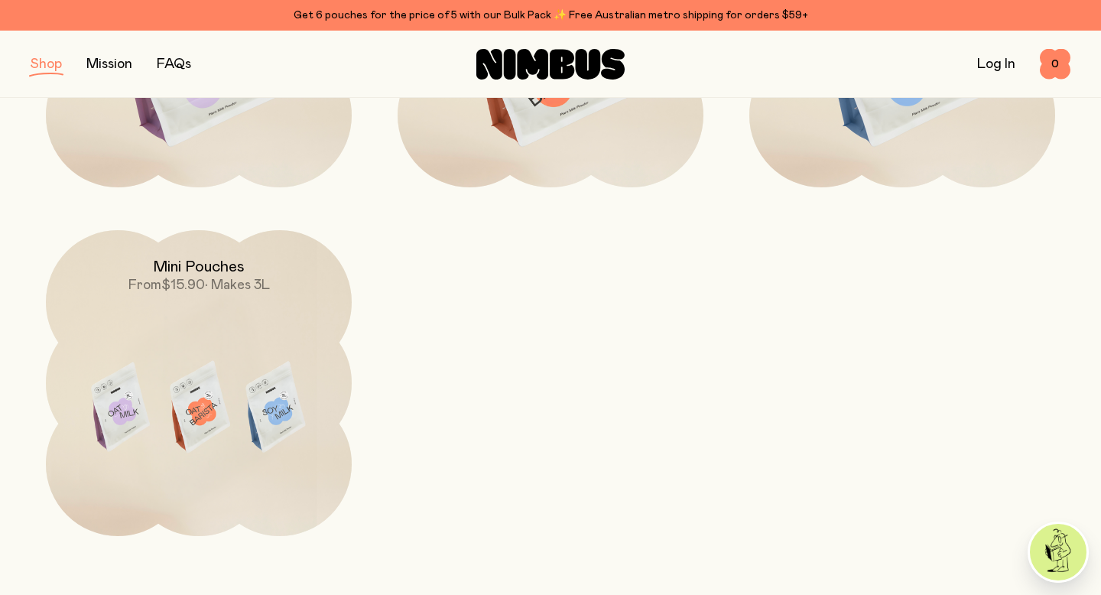
scroll to position [452, 0]
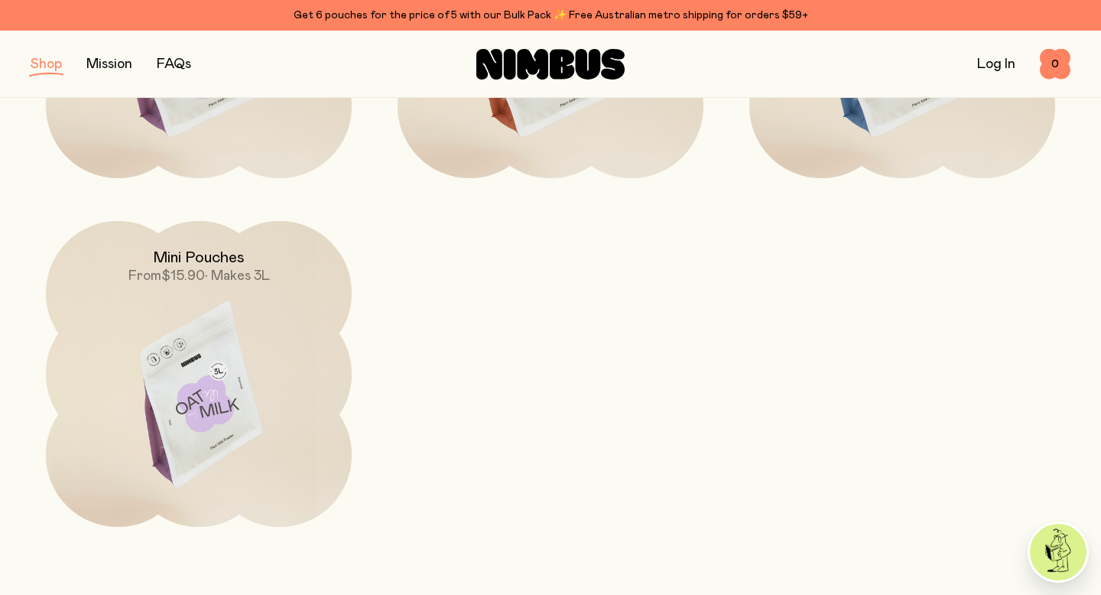
click at [180, 320] on img at bounding box center [199, 400] width 306 height 359
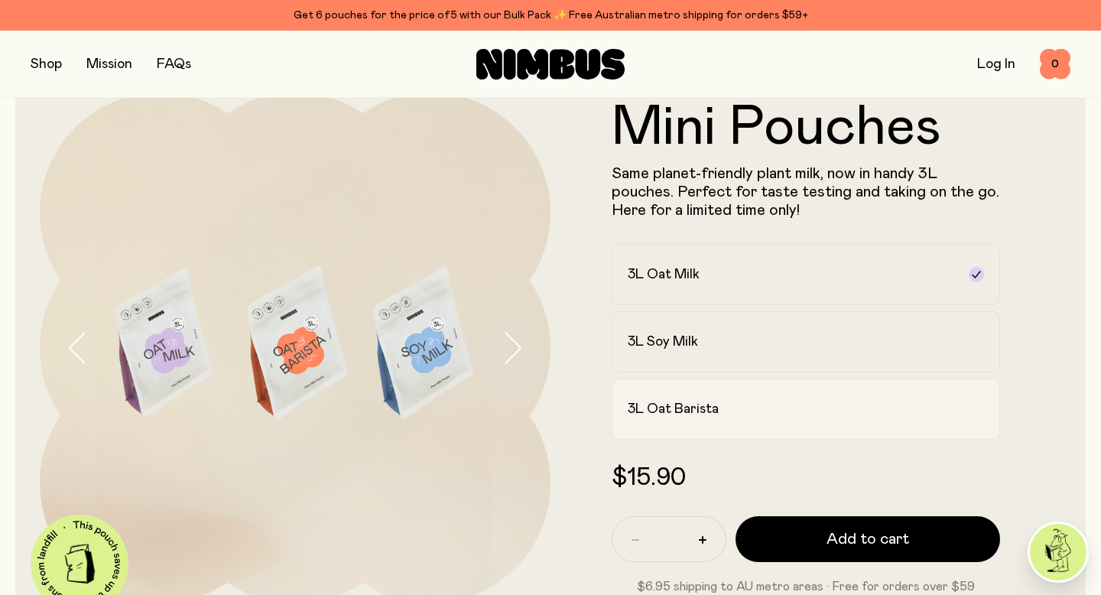
scroll to position [60, 0]
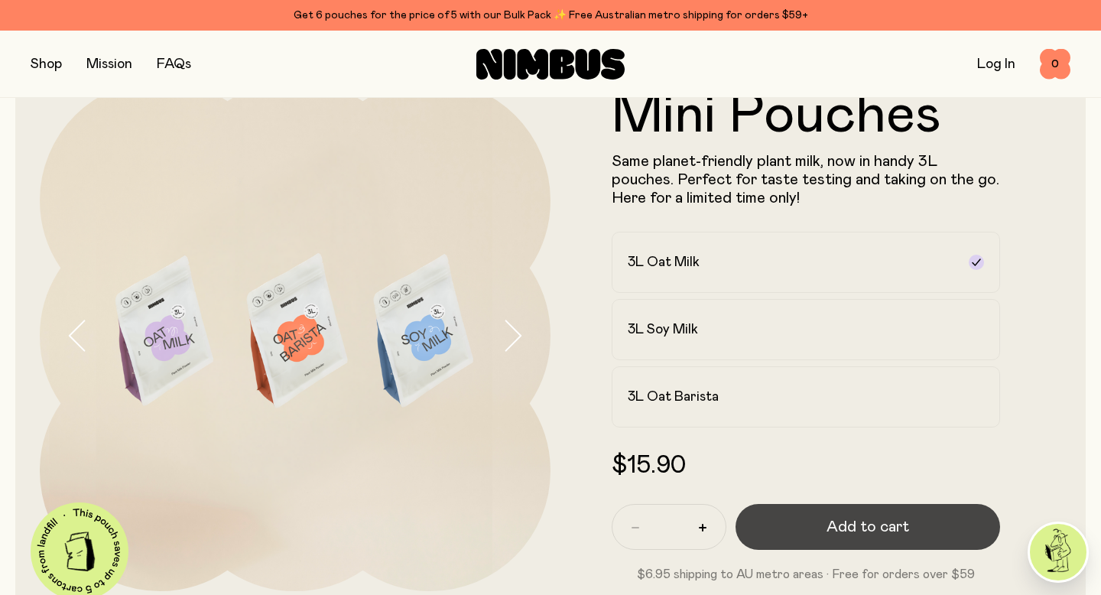
click at [793, 531] on button "Add to cart" at bounding box center [867, 527] width 265 height 46
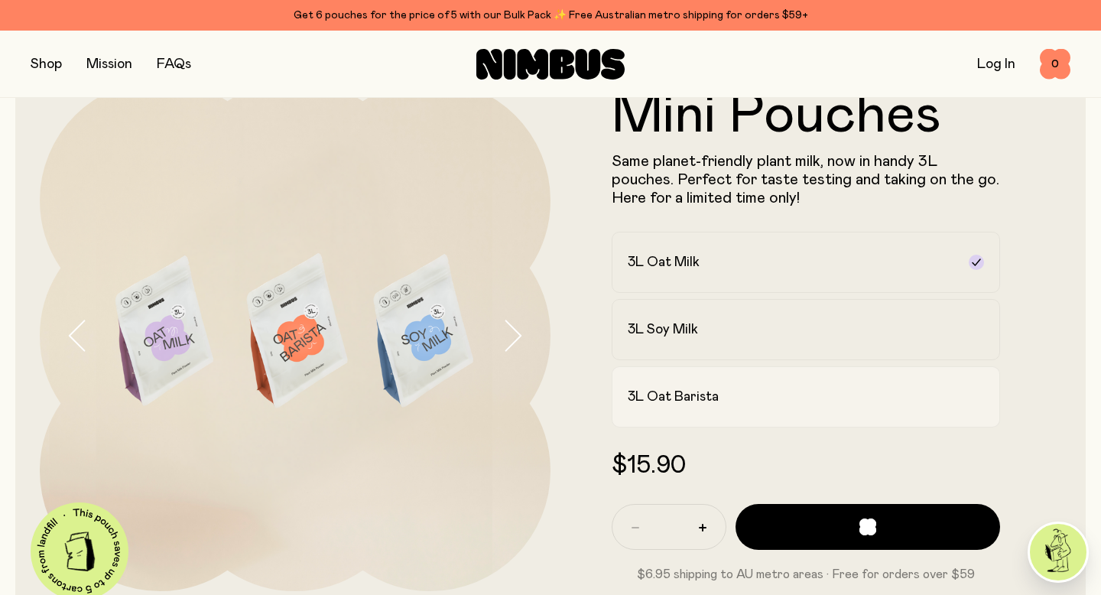
scroll to position [0, 0]
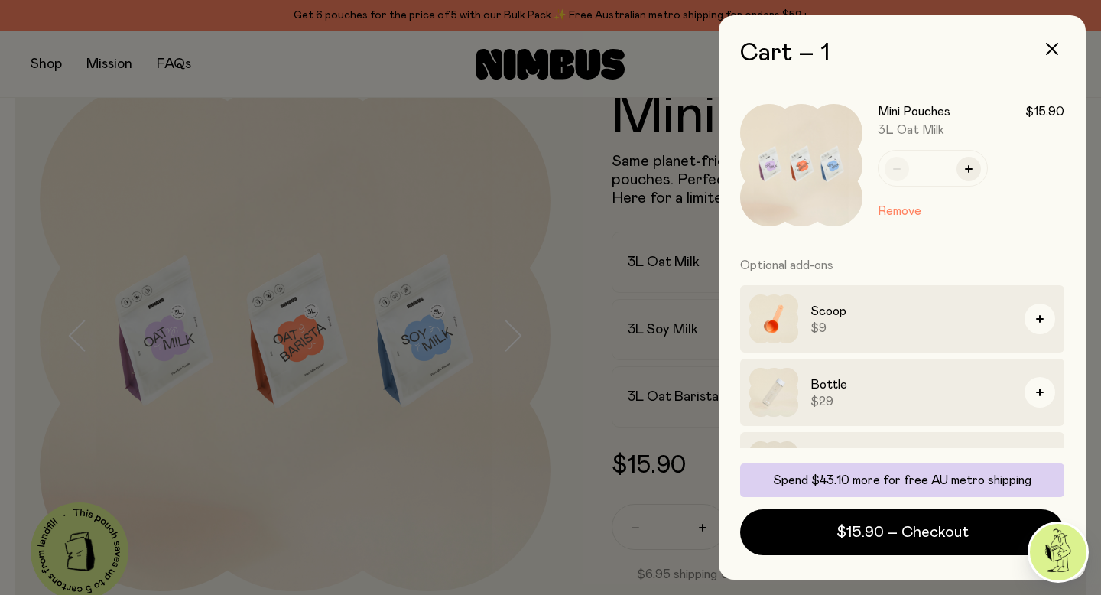
click at [686, 333] on div at bounding box center [550, 297] width 1101 height 595
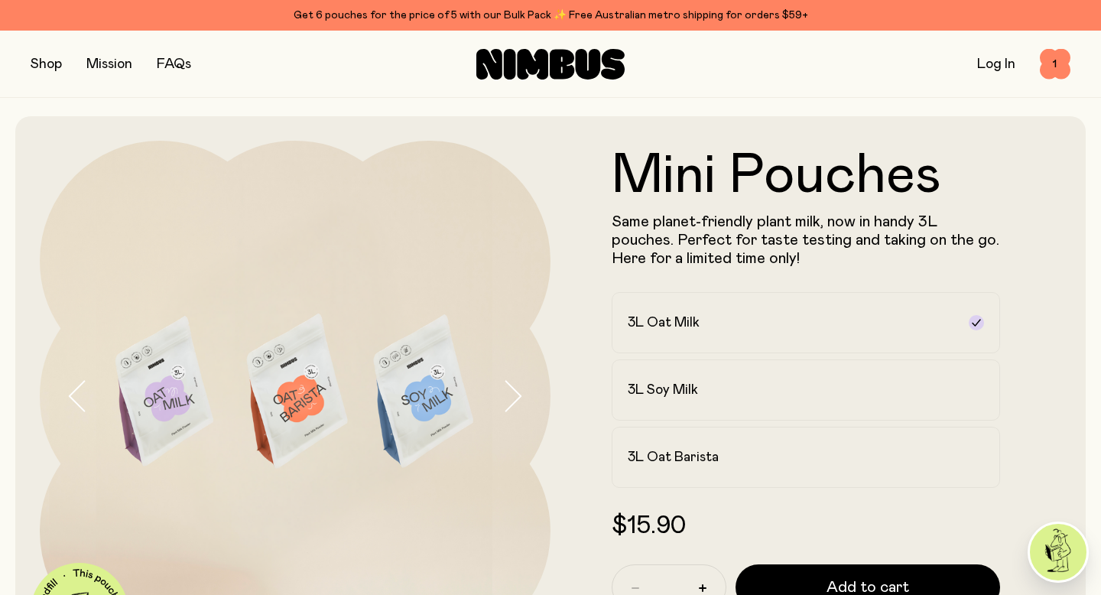
scroll to position [60, 0]
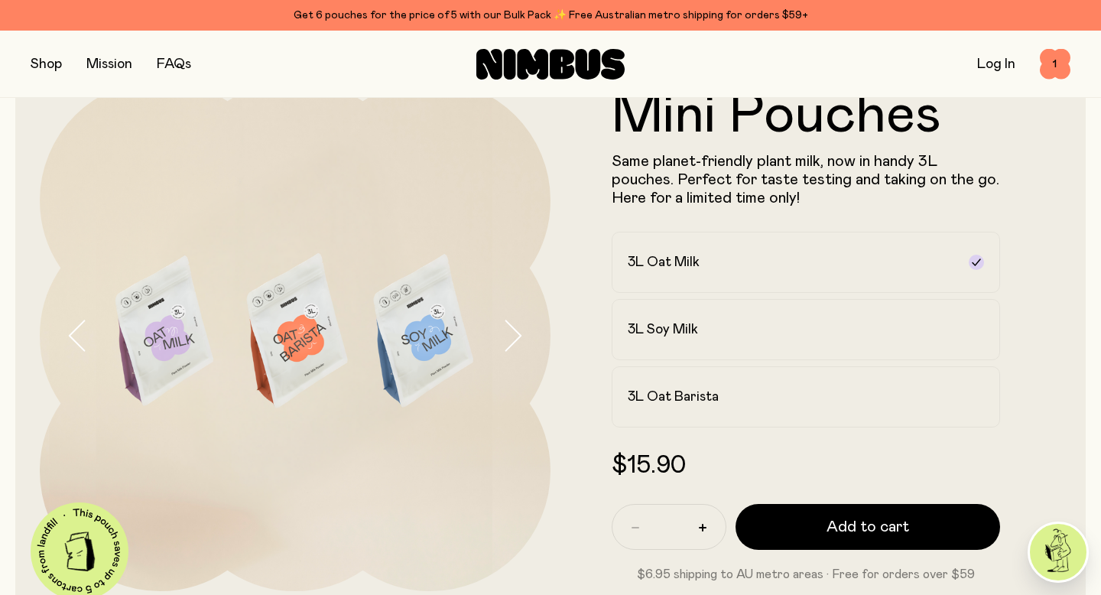
click at [686, 333] on h2 "3L Soy Milk" at bounding box center [663, 329] width 70 height 18
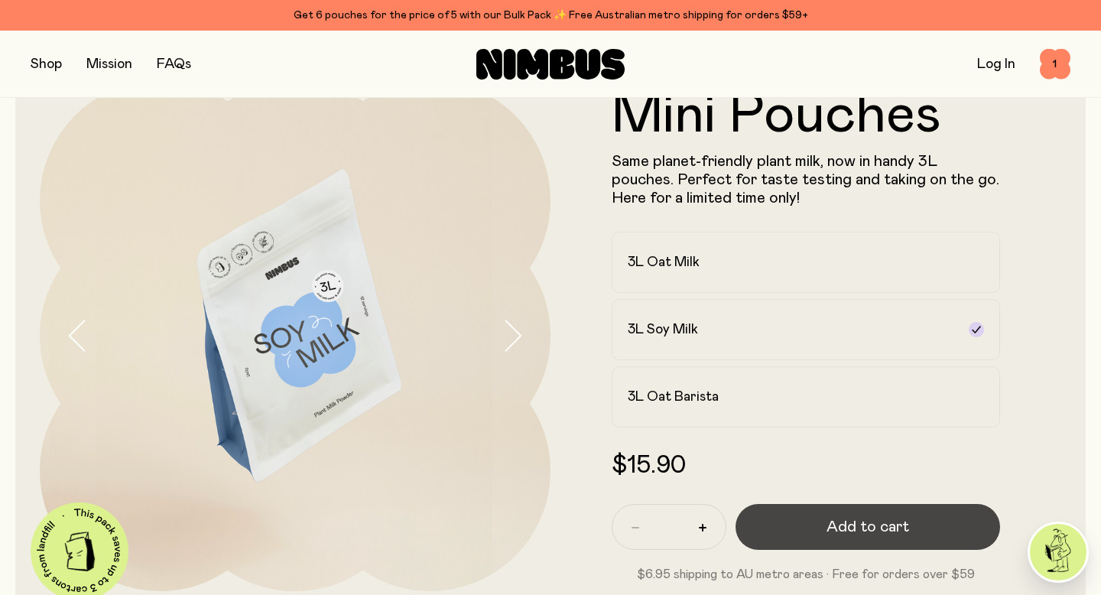
click at [796, 532] on button "Add to cart" at bounding box center [867, 527] width 265 height 46
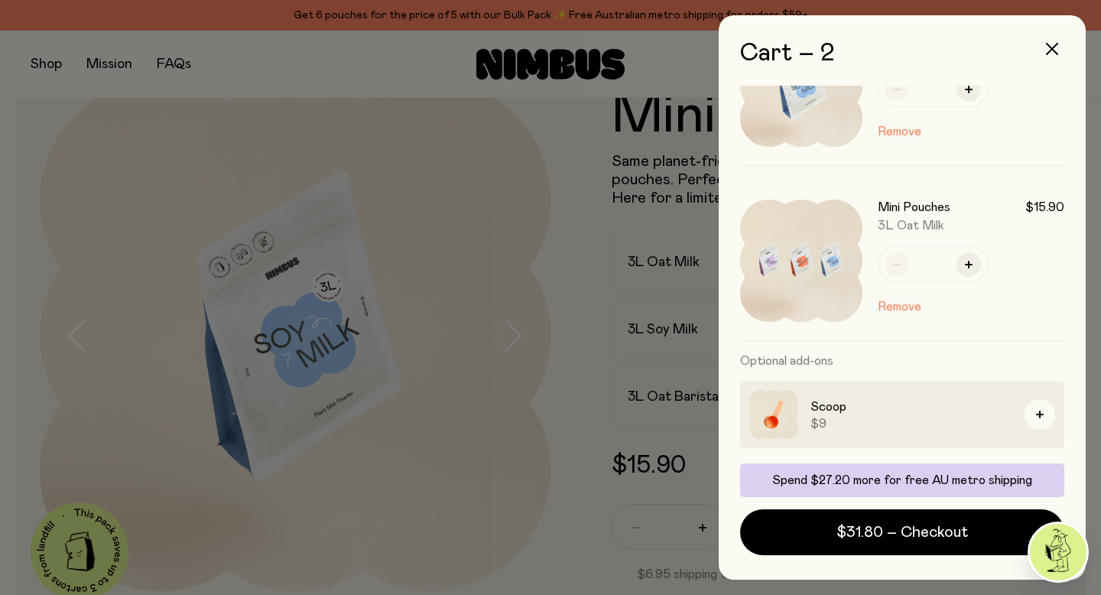
scroll to position [0, 0]
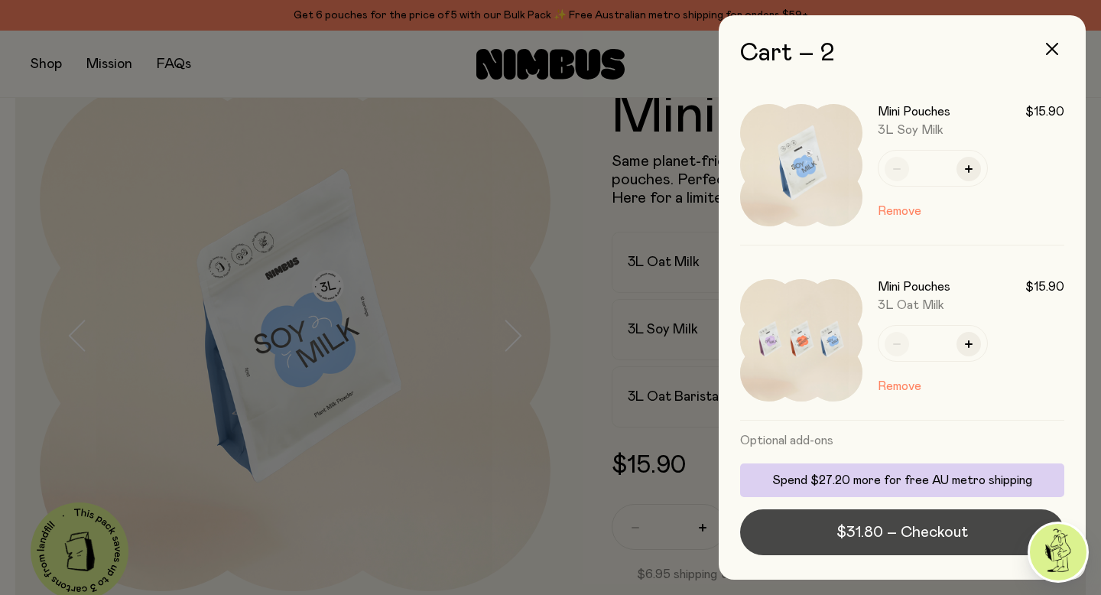
click at [861, 536] on span "$31.80 – Checkout" at bounding box center [901, 531] width 131 height 21
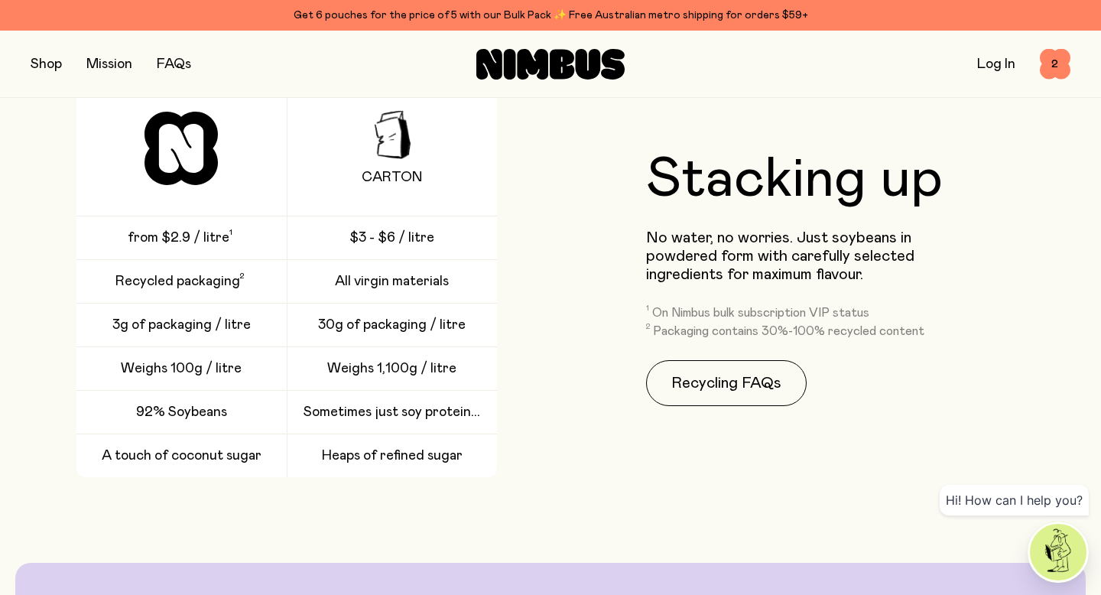
scroll to position [2362, 0]
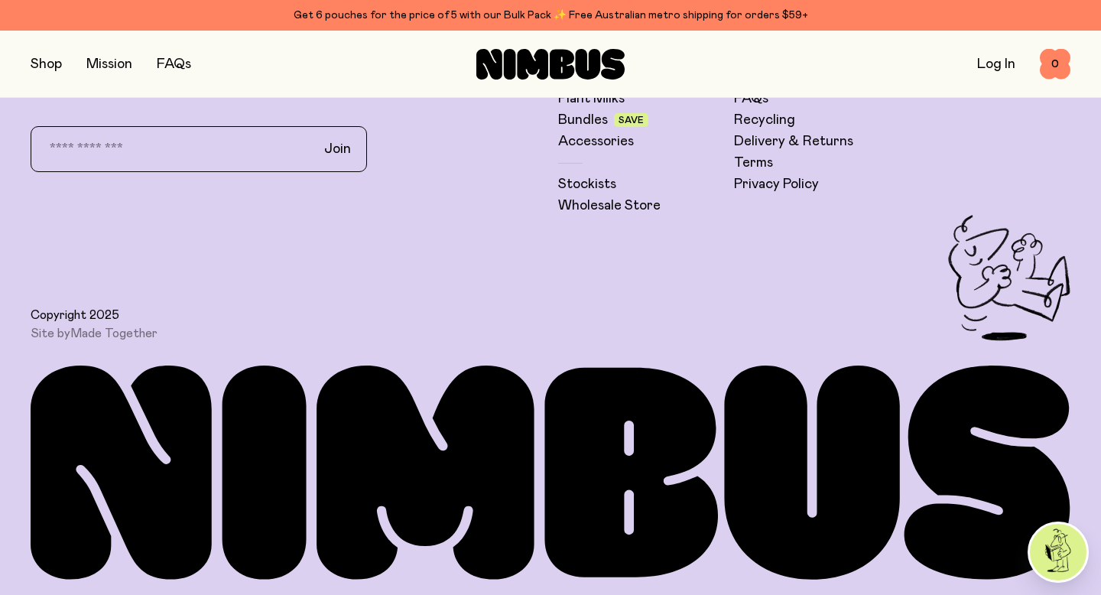
scroll to position [4189, 0]
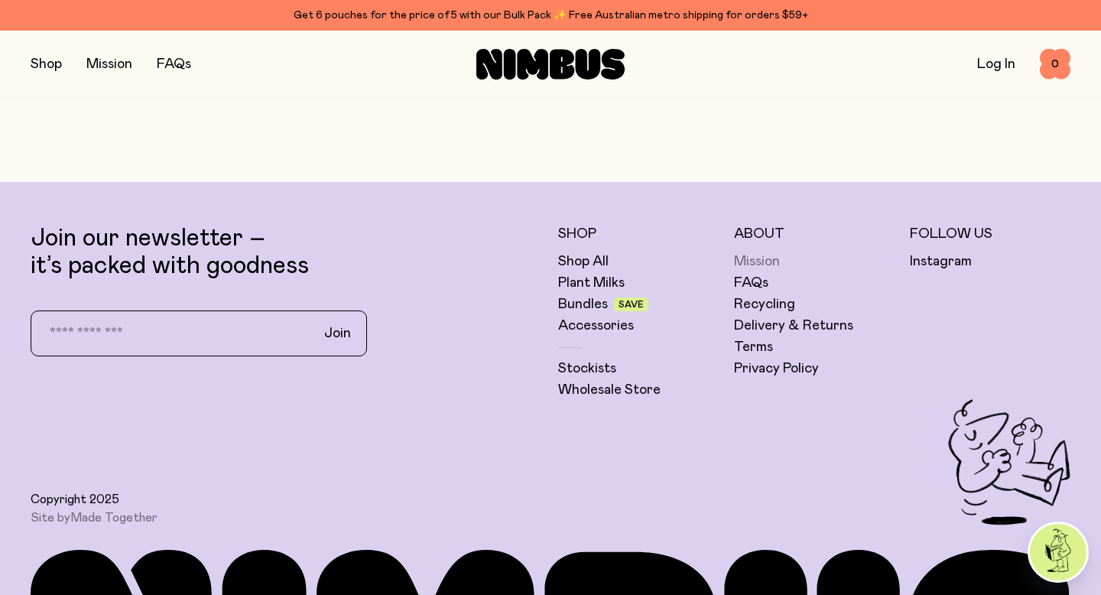
click at [757, 261] on link "Mission" at bounding box center [757, 261] width 46 height 18
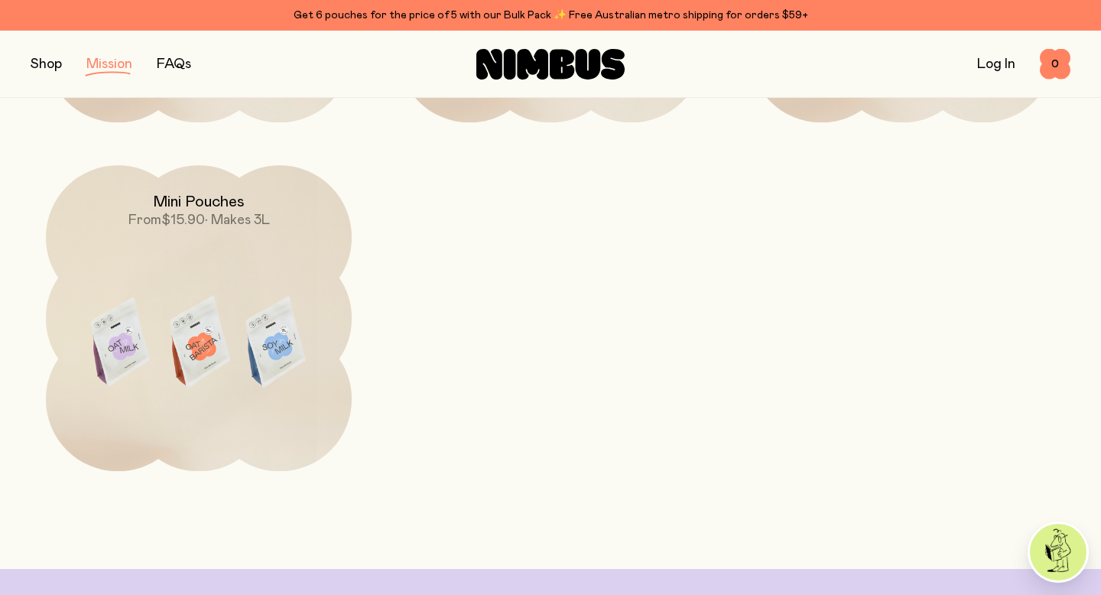
scroll to position [2914, 0]
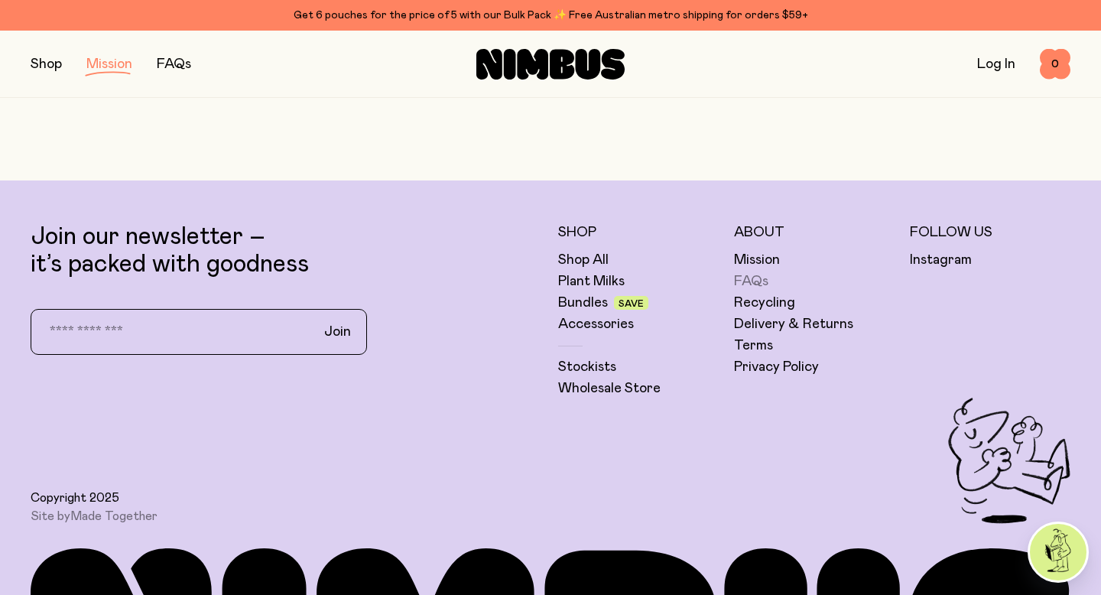
click at [753, 283] on link "FAQs" at bounding box center [751, 281] width 34 height 18
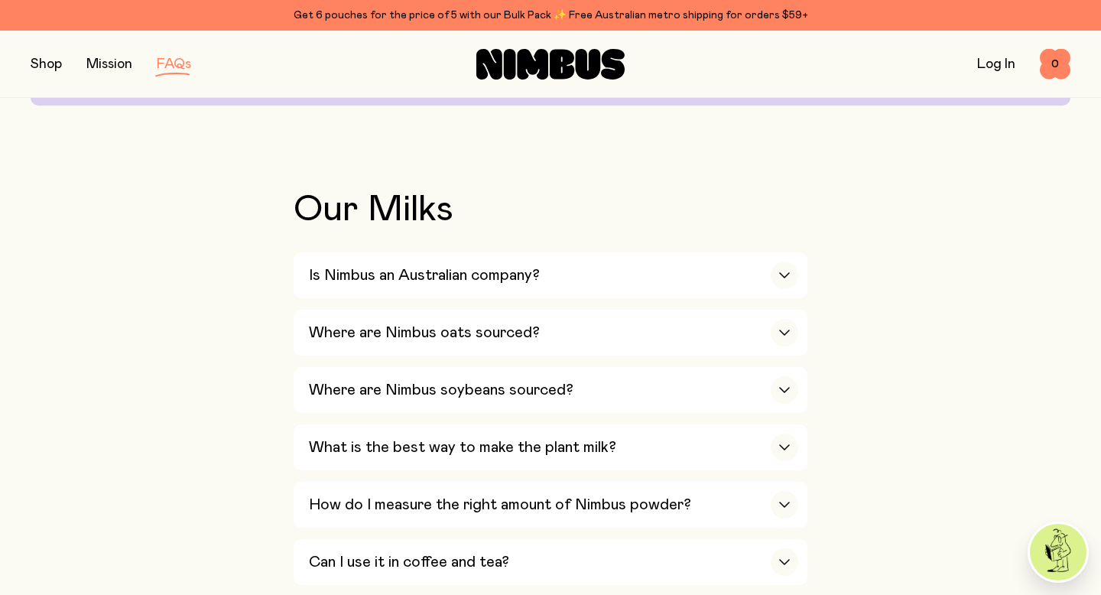
scroll to position [283, 0]
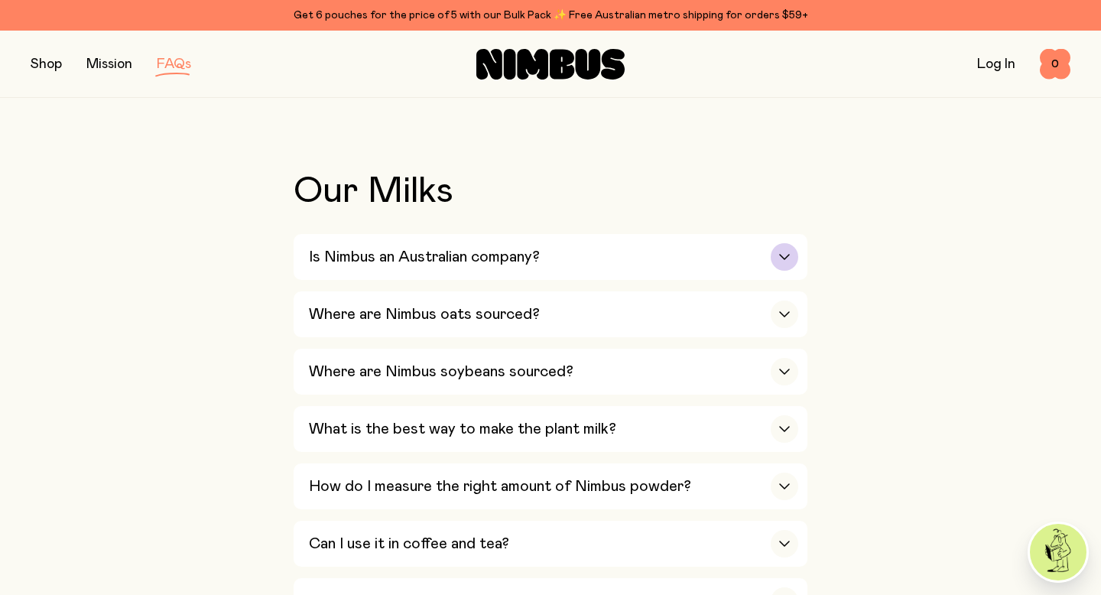
click at [727, 261] on div "Is Nimbus an Australian company?" at bounding box center [553, 257] width 489 height 46
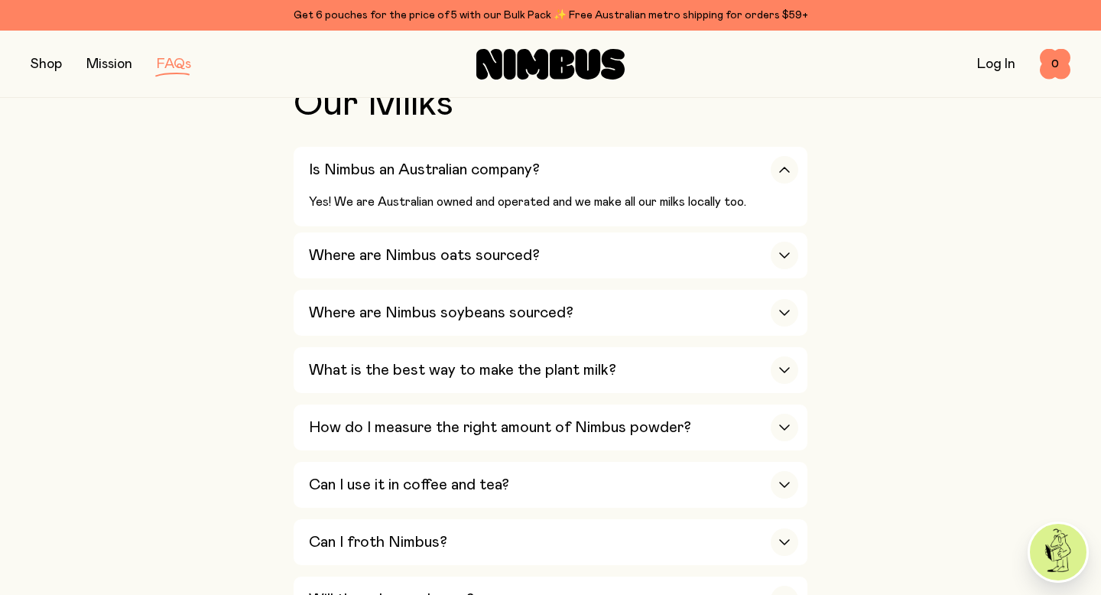
scroll to position [375, 0]
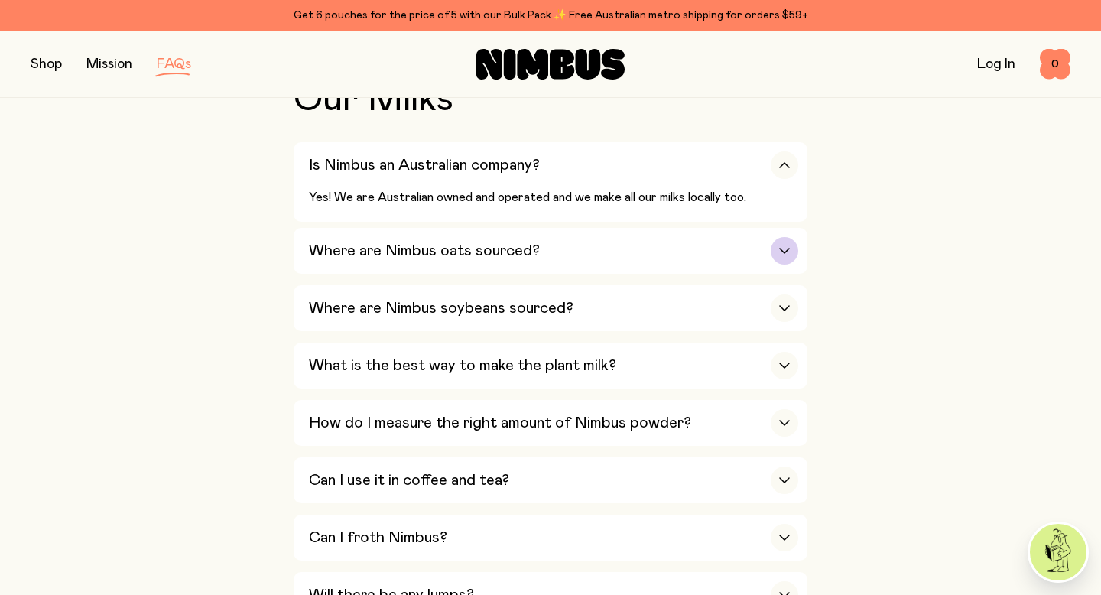
click at [793, 268] on div "Where are Nimbus oats sourced?" at bounding box center [553, 251] width 489 height 46
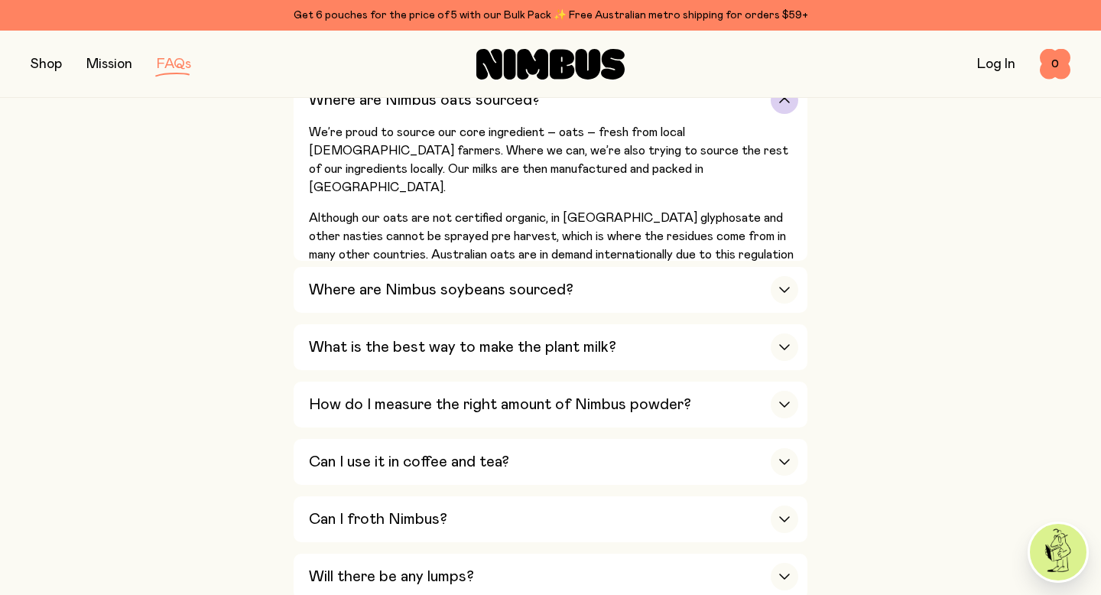
scroll to position [504, 0]
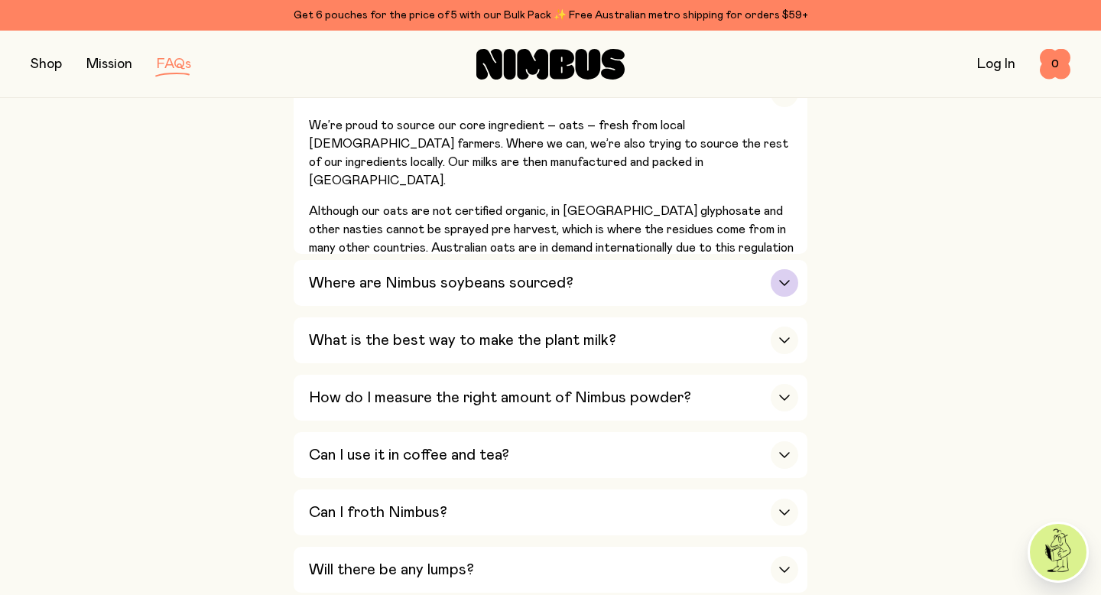
click at [663, 282] on div "Where are Nimbus soybeans sourced?" at bounding box center [553, 283] width 489 height 46
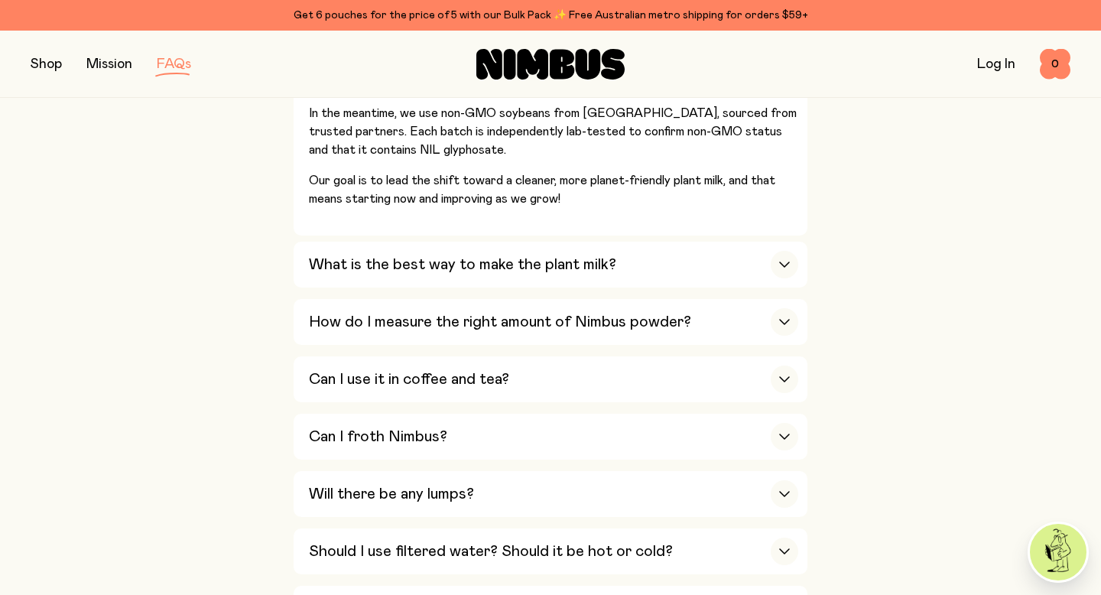
scroll to position [663, 0]
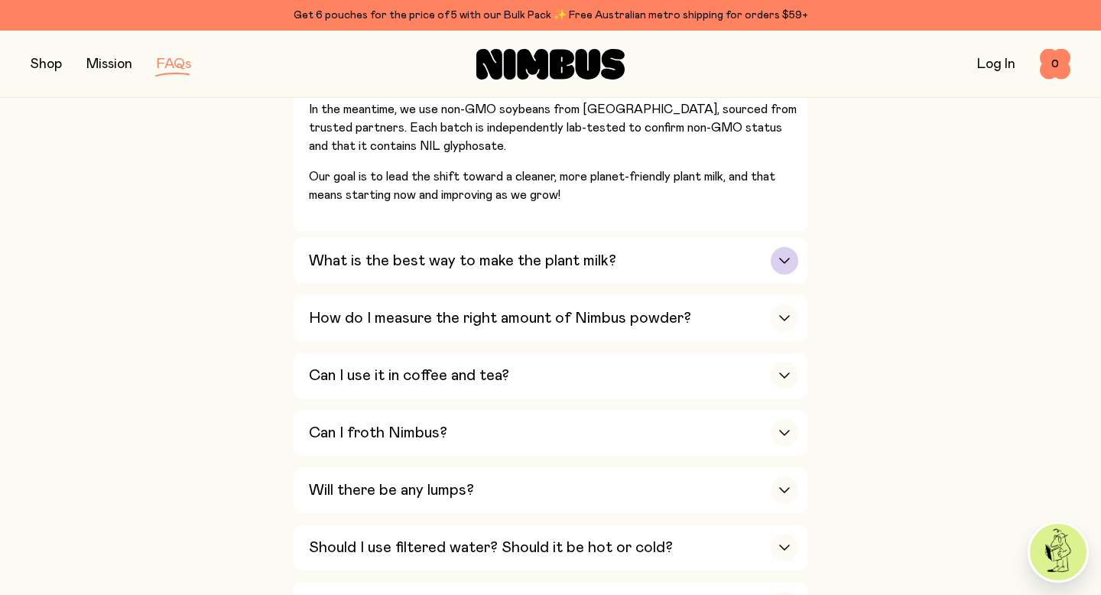
click at [661, 271] on div "What is the best way to make the plant milk?" at bounding box center [553, 261] width 489 height 46
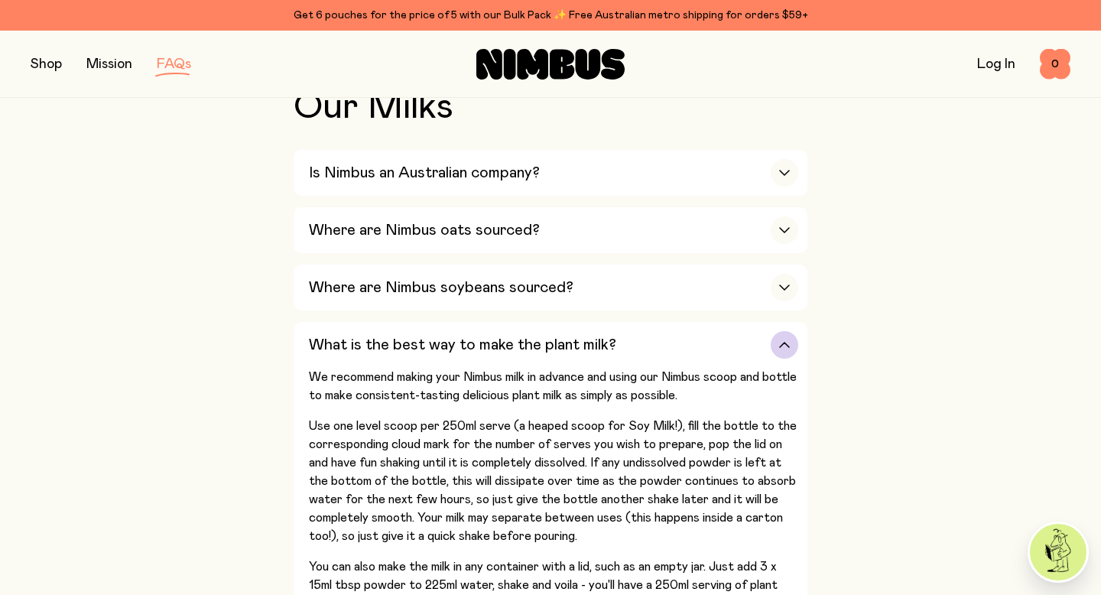
scroll to position [347, 0]
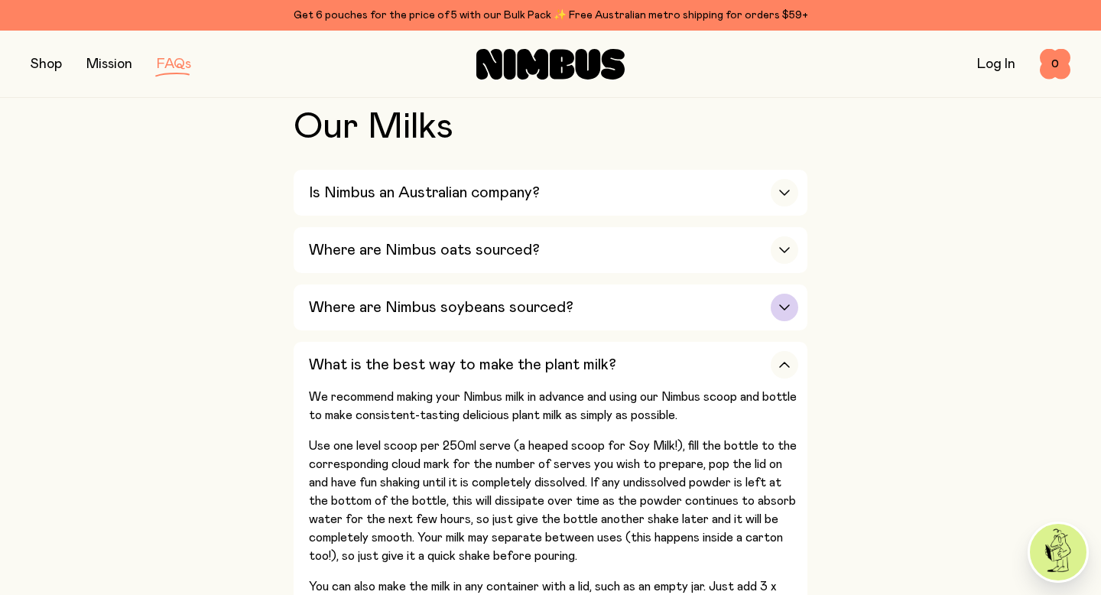
click at [473, 316] on h3 "Where are Nimbus soybeans sourced?" at bounding box center [441, 307] width 265 height 18
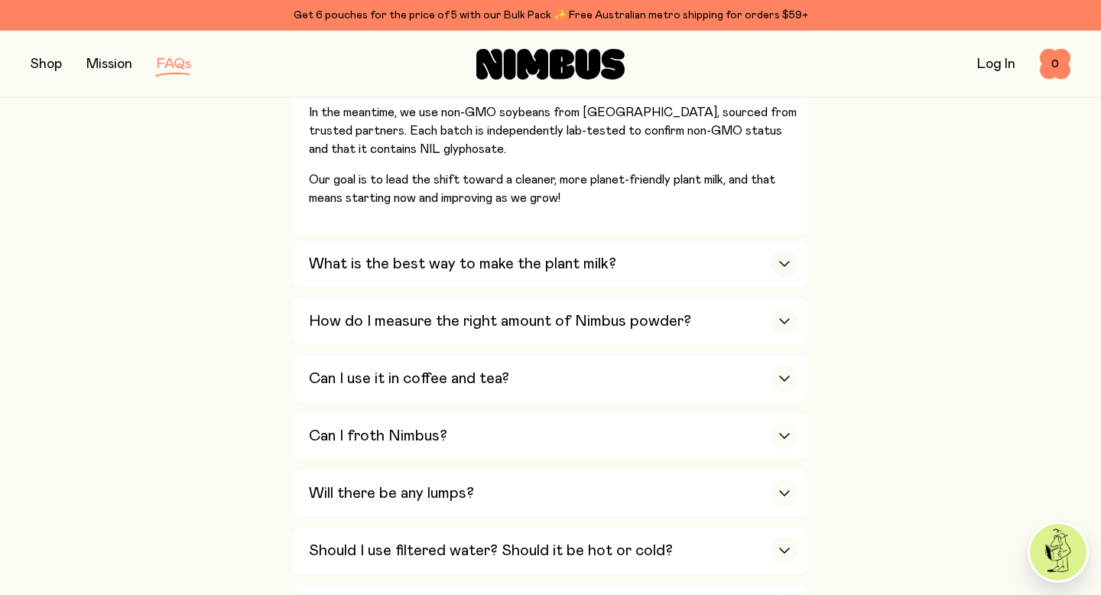
scroll to position [670, 0]
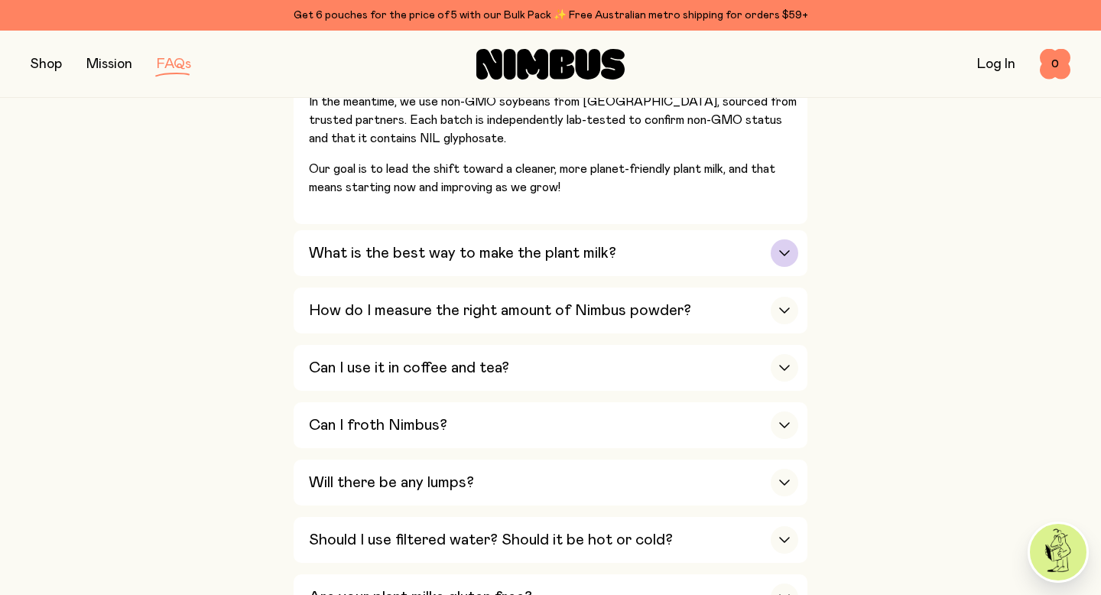
click at [479, 261] on h3 "What is the best way to make the plant milk?" at bounding box center [462, 253] width 307 height 18
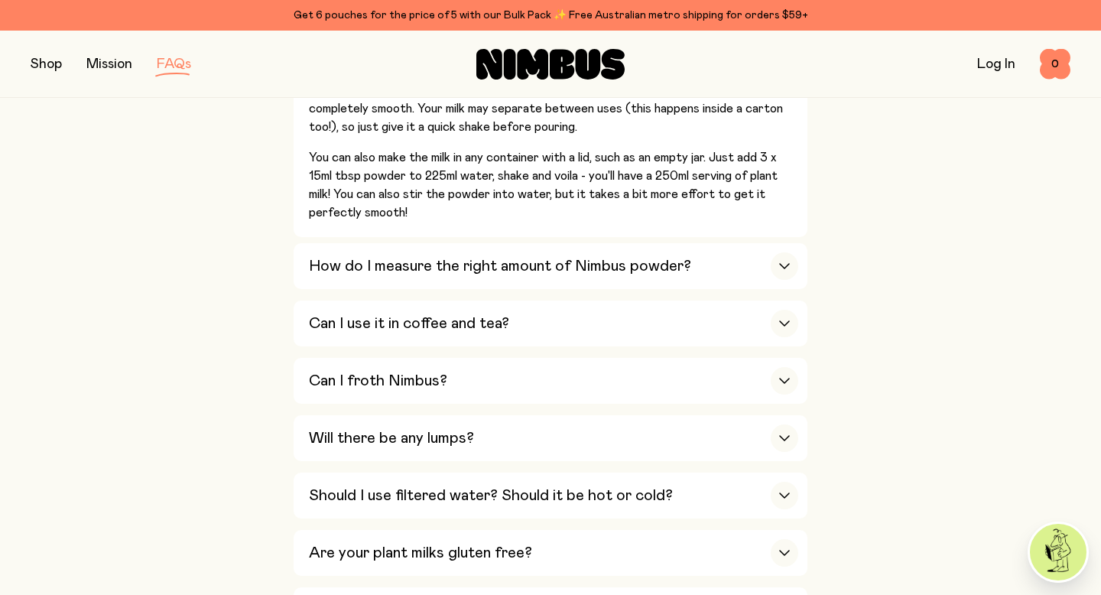
scroll to position [784, 0]
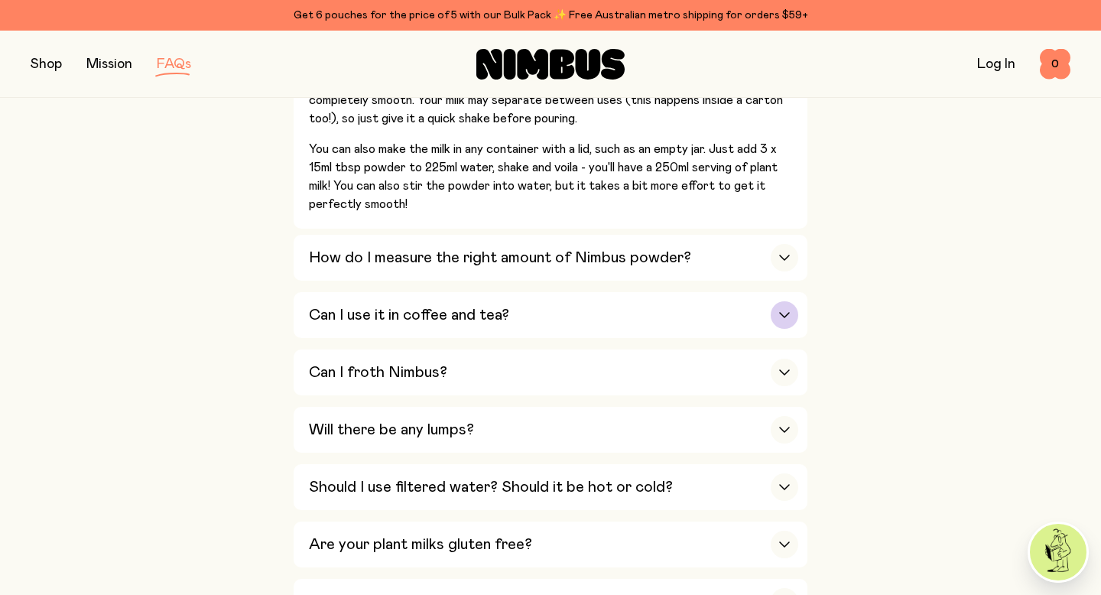
click at [488, 327] on div "Can I use it in coffee and tea?" at bounding box center [553, 315] width 489 height 46
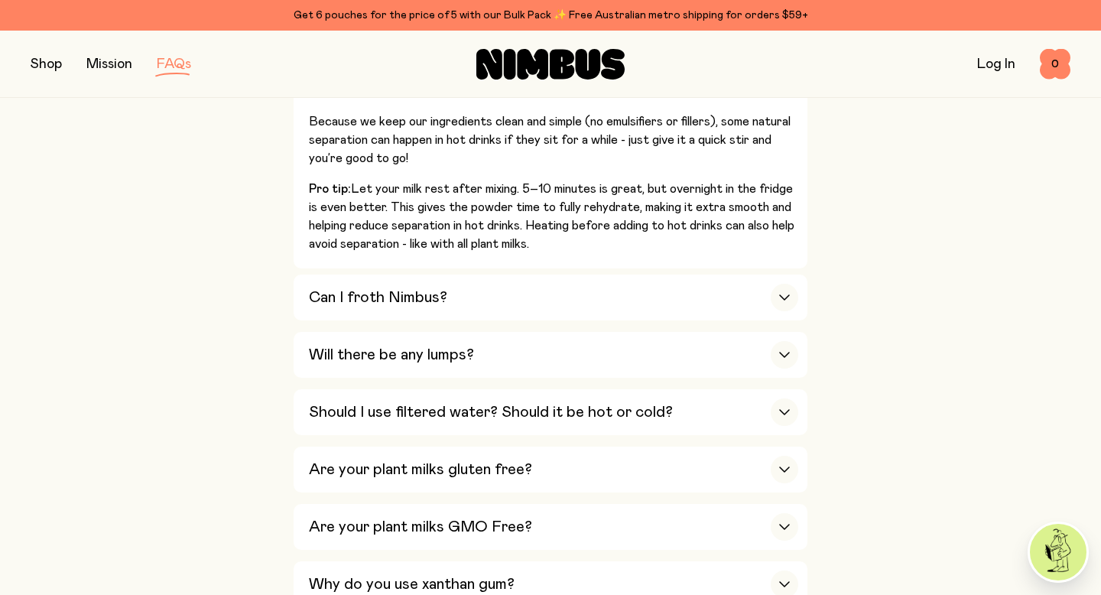
scroll to position [876, 0]
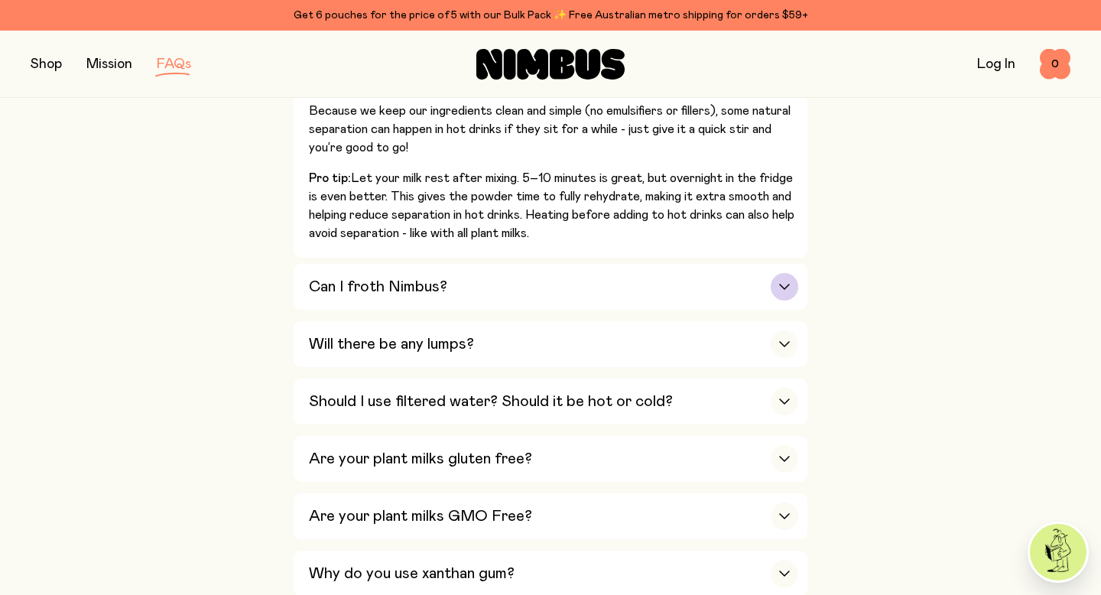
click at [479, 292] on div "Can I froth Nimbus?" at bounding box center [553, 287] width 489 height 46
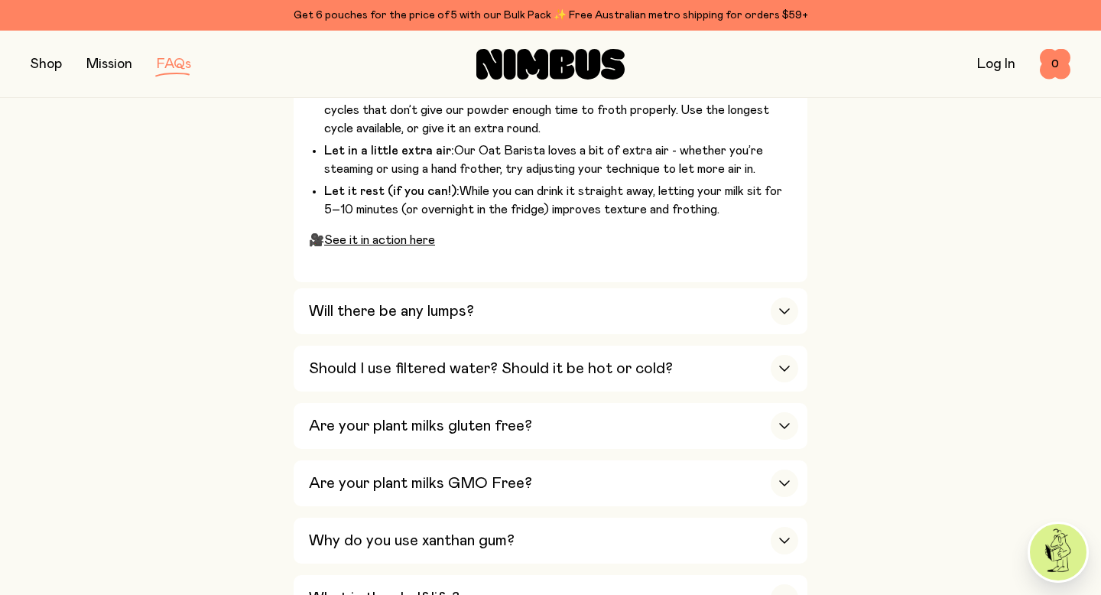
scroll to position [1051, 0]
click at [461, 311] on h3 "Will there be any lumps?" at bounding box center [391, 310] width 165 height 18
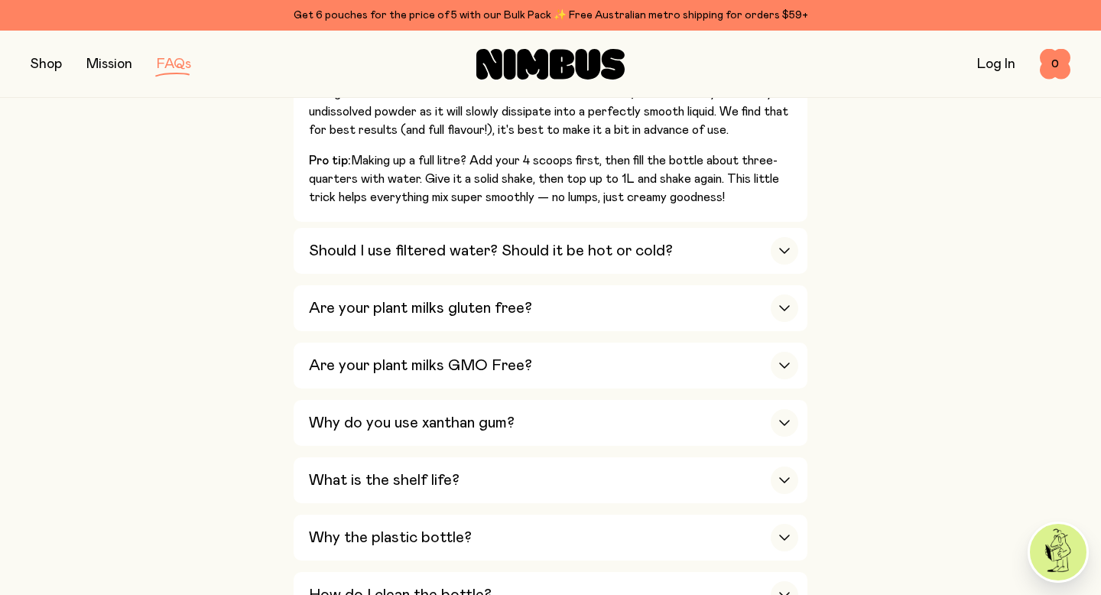
scroll to position [954, 0]
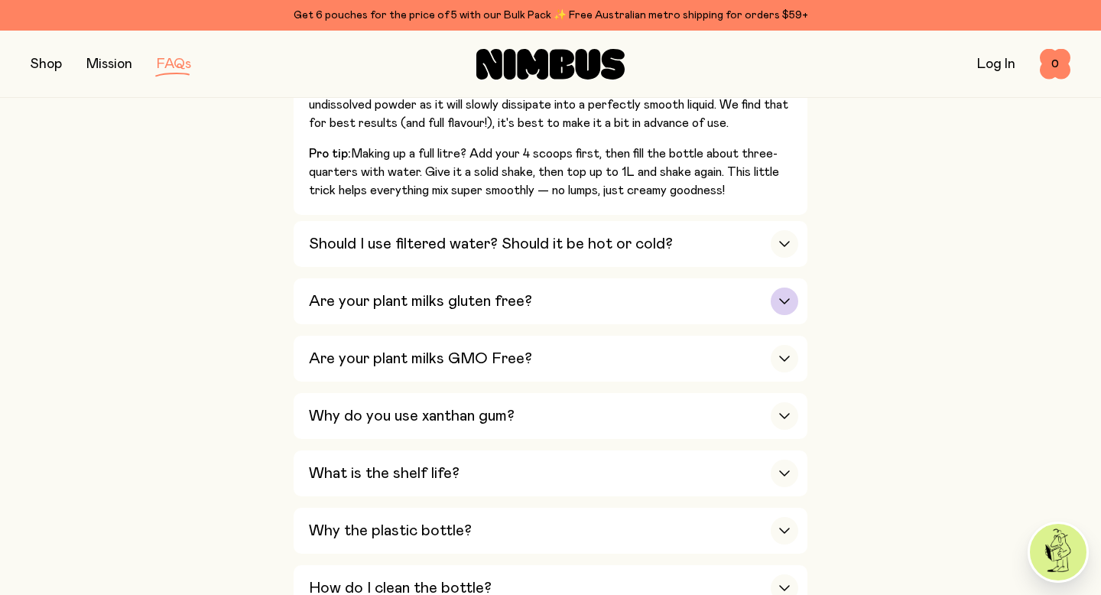
click at [466, 298] on h3 "Are your plant milks gluten free?" at bounding box center [420, 301] width 223 height 18
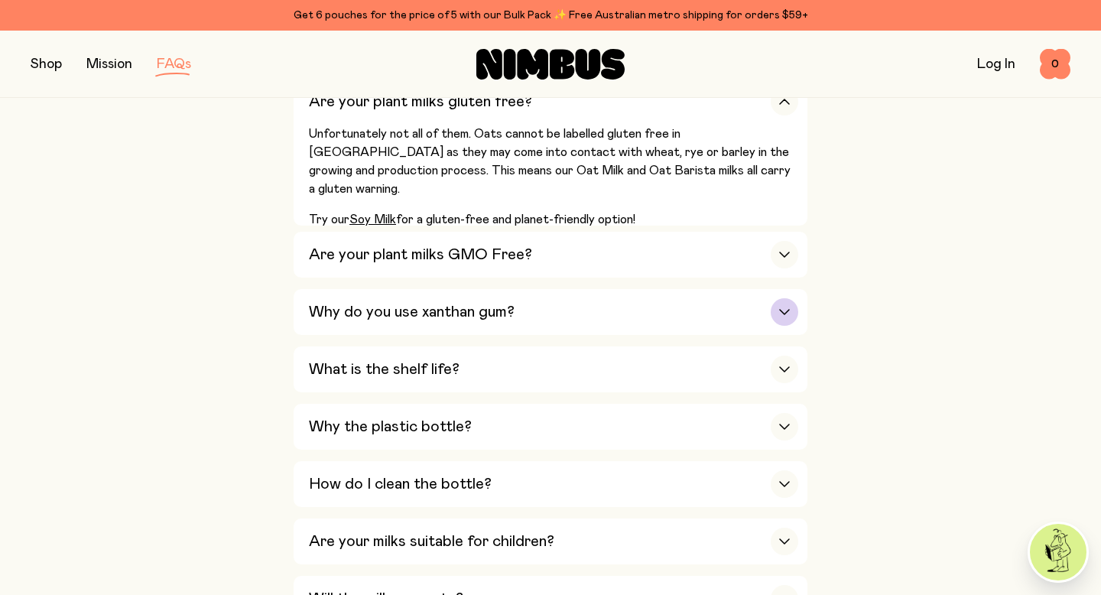
click at [496, 321] on h3 "Why do you use xanthan gum?" at bounding box center [412, 312] width 206 height 18
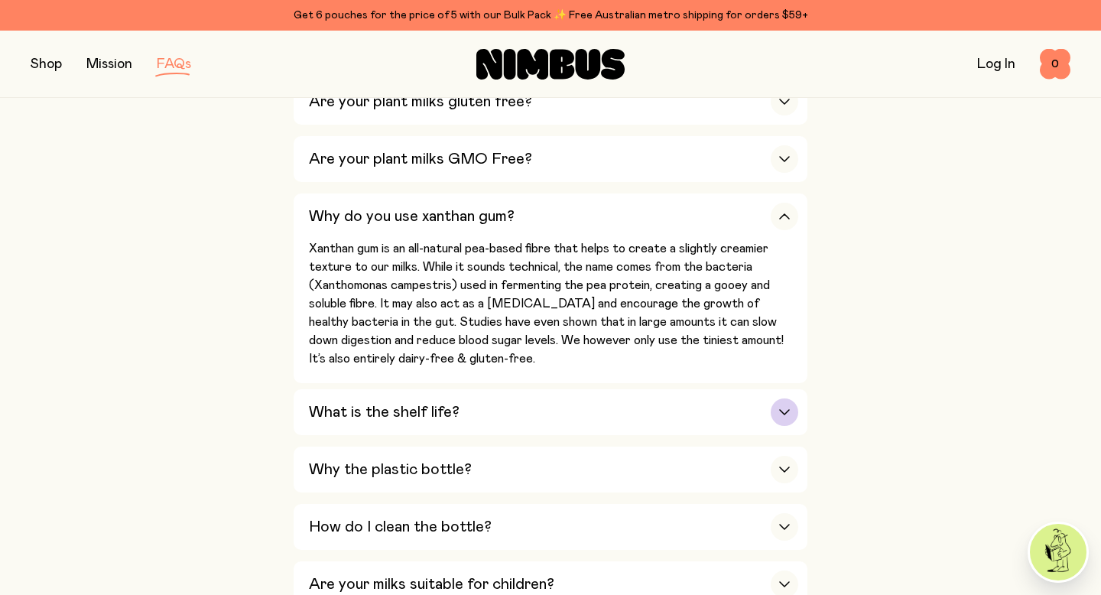
click at [489, 414] on div "What is the shelf life?" at bounding box center [553, 412] width 489 height 46
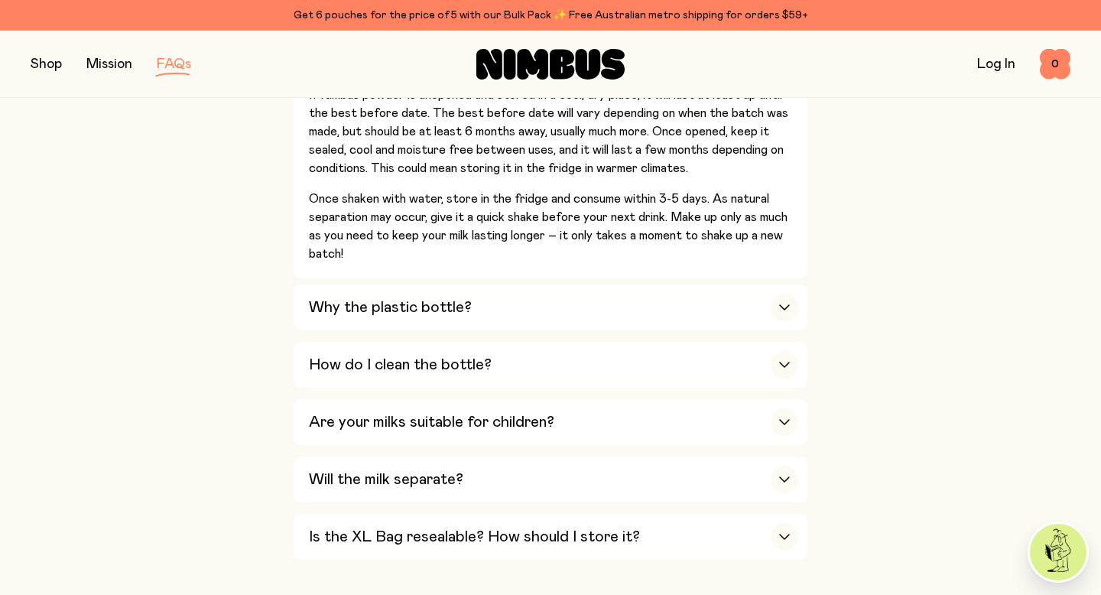
scroll to position [1190, 0]
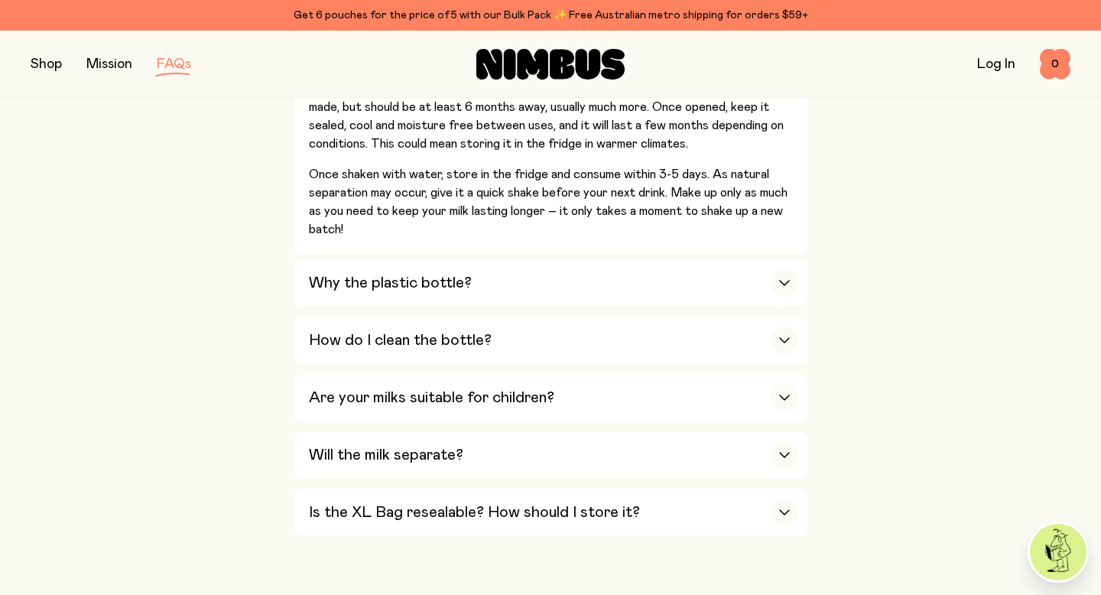
click at [518, 283] on div "Why the plastic bottle?" at bounding box center [553, 283] width 489 height 46
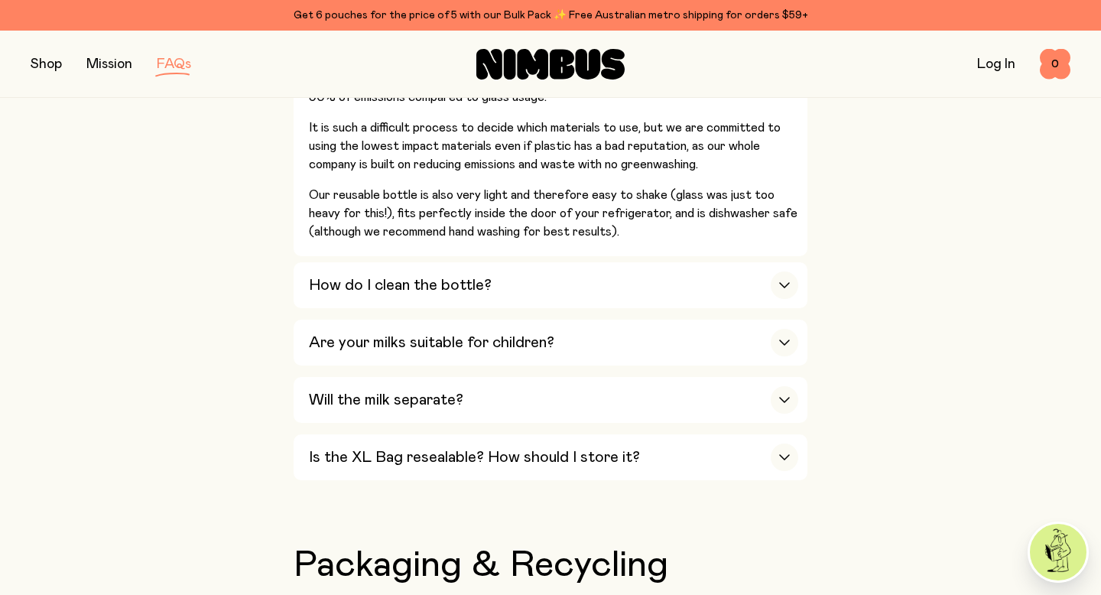
scroll to position [1460, 0]
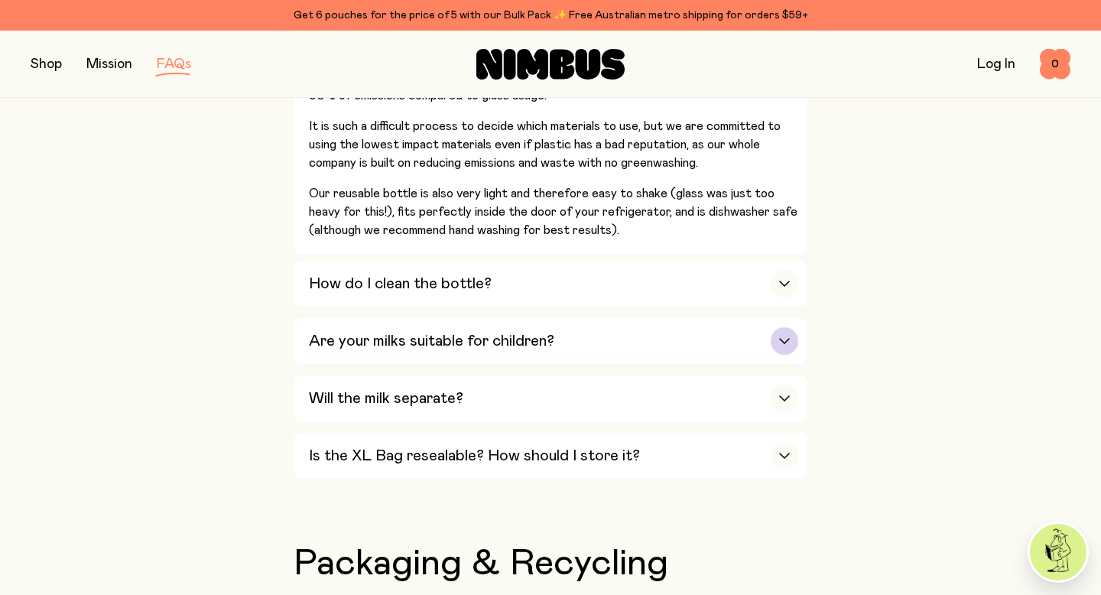
click at [449, 362] on div "Are your milks suitable for children?" at bounding box center [553, 341] width 489 height 46
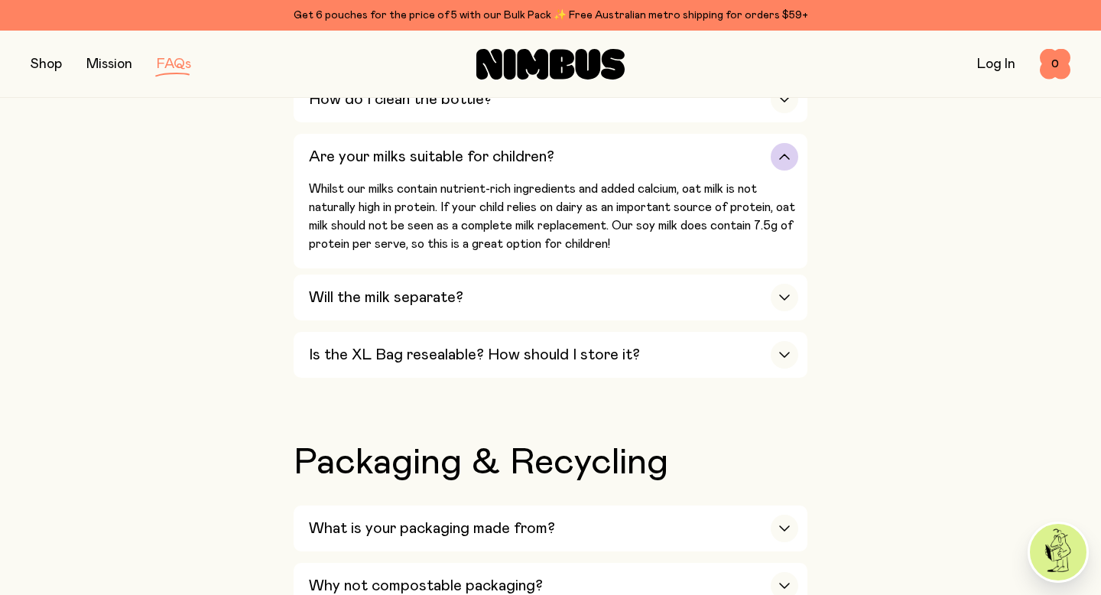
scroll to position [1240, 0]
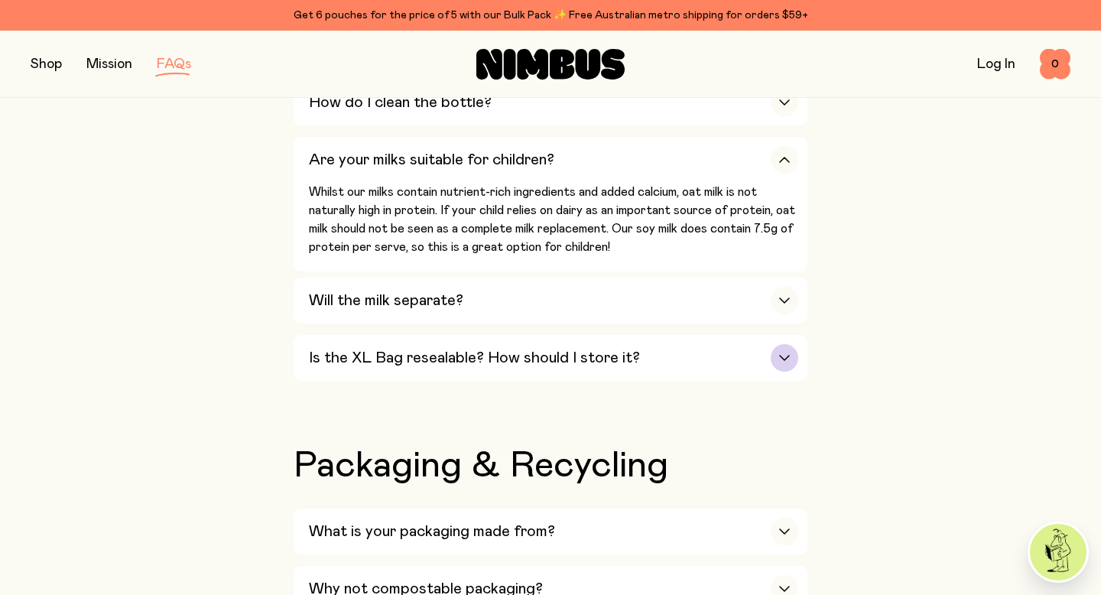
click at [451, 373] on div "Is the XL Bag resealable? How should I store it?" at bounding box center [553, 358] width 489 height 46
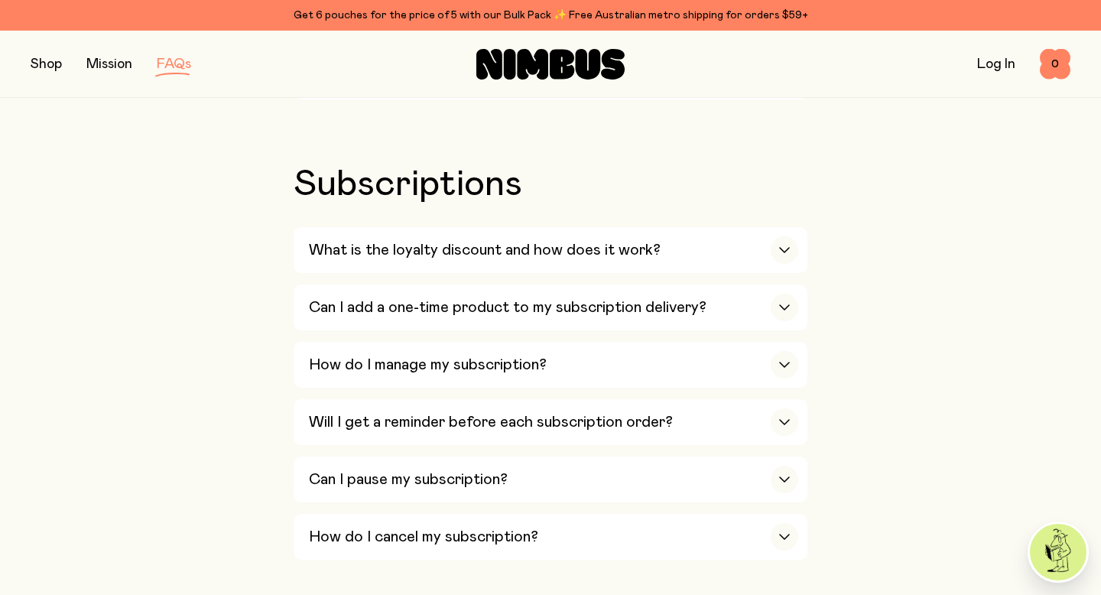
scroll to position [1871, 0]
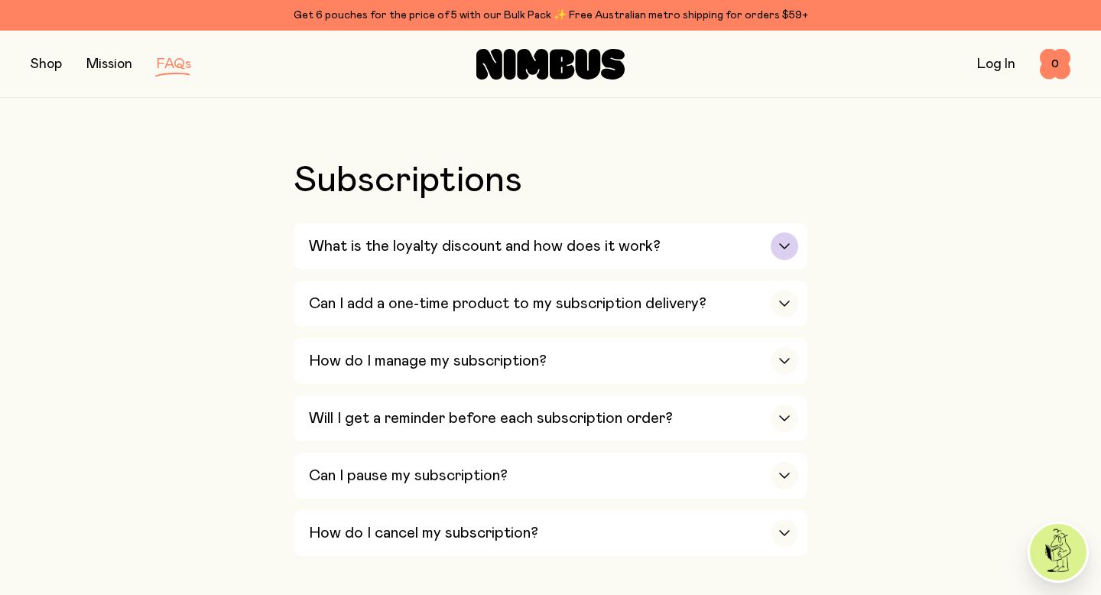
click at [500, 253] on h3 "What is the loyalty discount and how does it work?" at bounding box center [485, 246] width 352 height 18
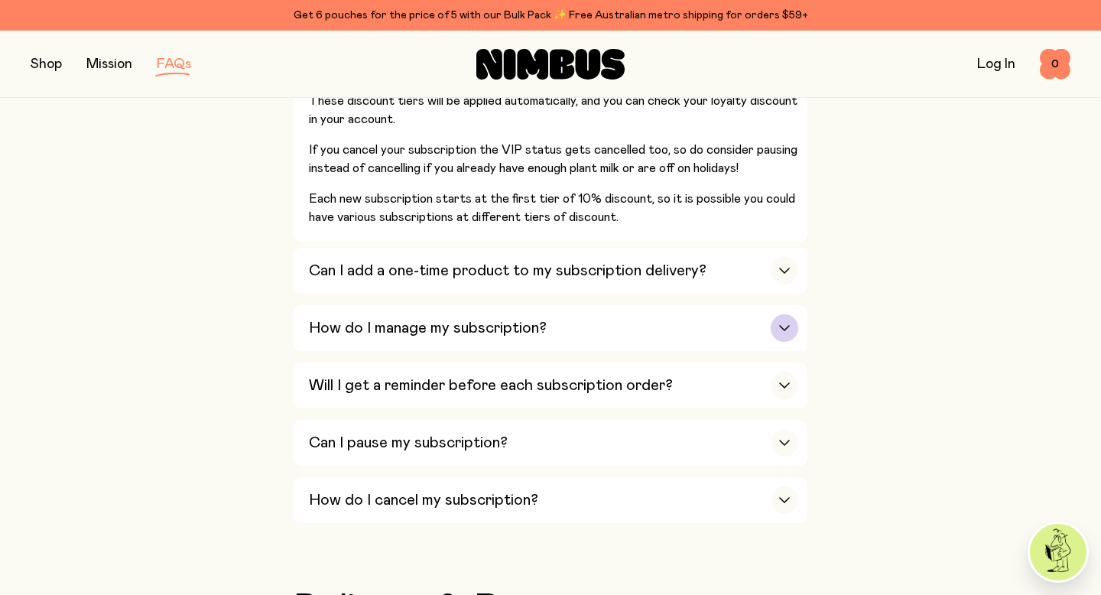
scroll to position [2190, 0]
click at [446, 451] on h3 "Can I pause my subscription?" at bounding box center [408, 442] width 199 height 18
click at [446, 451] on button "Can I pause my subscription? Of course! Pausing your subscription lets you keep…" at bounding box center [551, 442] width 514 height 46
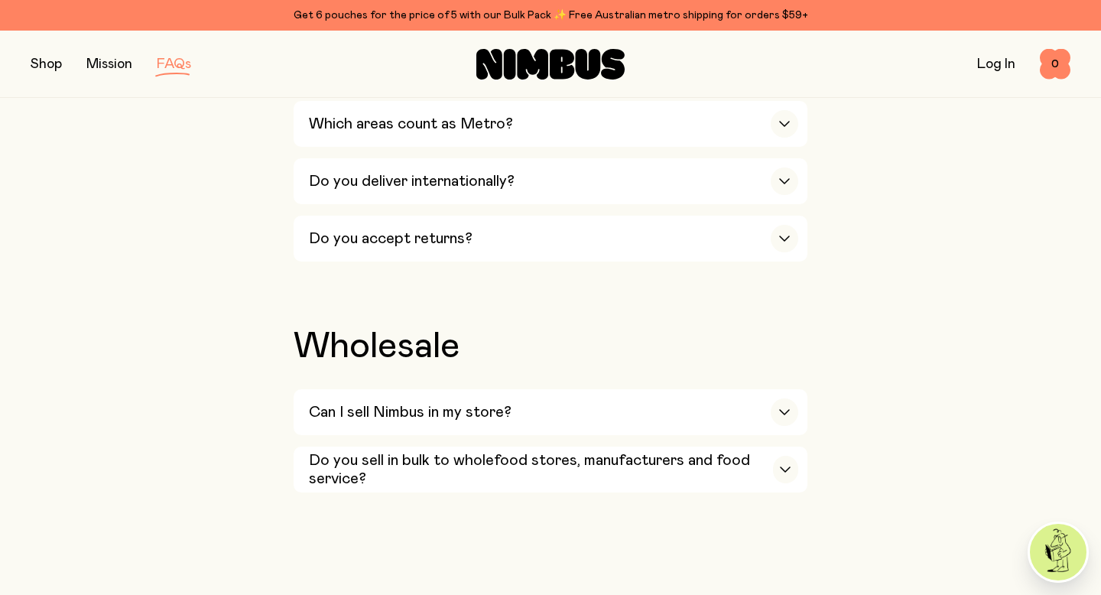
scroll to position [2692, 0]
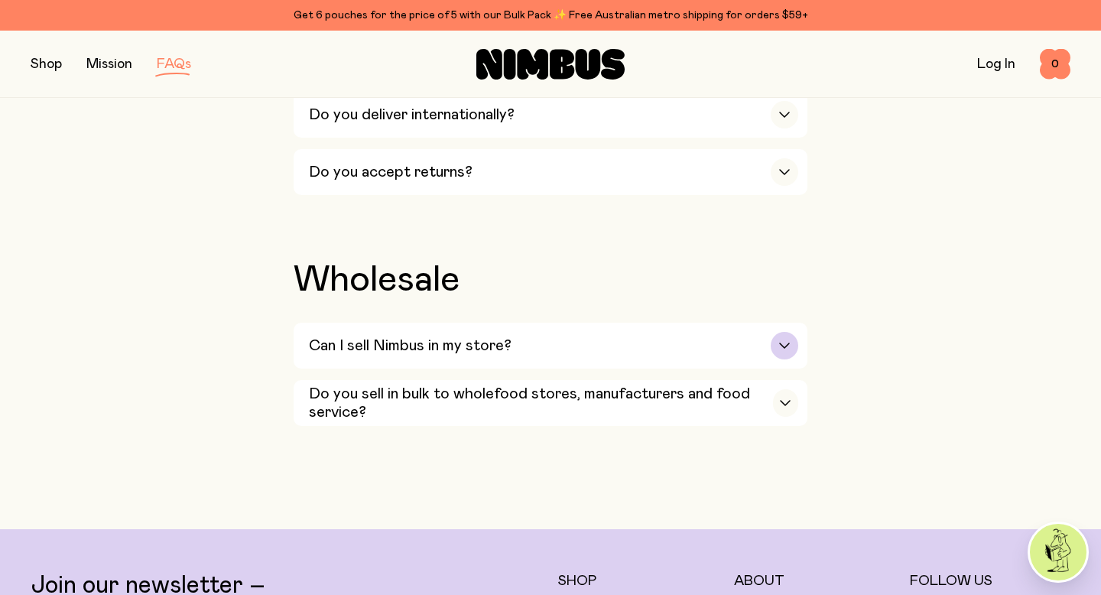
click at [424, 355] on h3 "Can I sell Nimbus in my store?" at bounding box center [410, 345] width 203 height 18
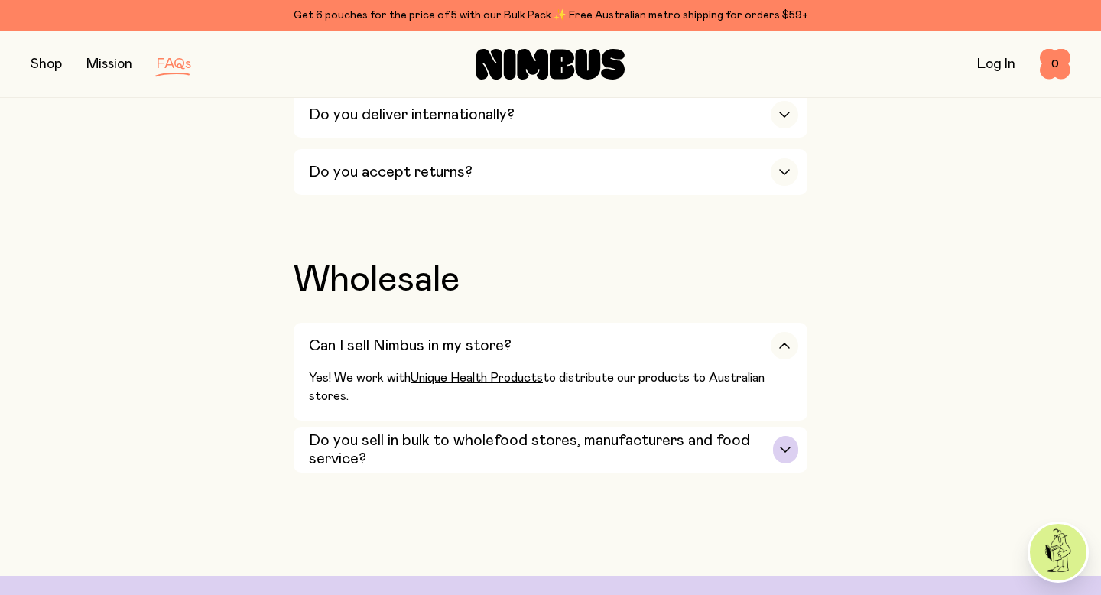
click at [391, 468] on h3 "Do you sell in bulk to wholefood stores, manufacturers and food service?" at bounding box center [541, 449] width 464 height 37
